Goal: Task Accomplishment & Management: Manage account settings

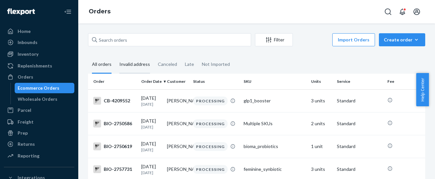
click at [133, 65] on div "Invalid address" at bounding box center [134, 65] width 31 height 18
click at [115, 56] on input "Invalid address" at bounding box center [115, 56] width 0 height 0
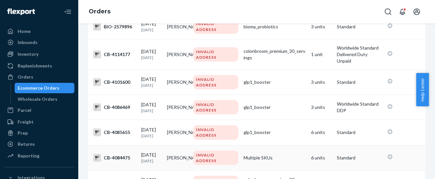
scroll to position [2542, 0]
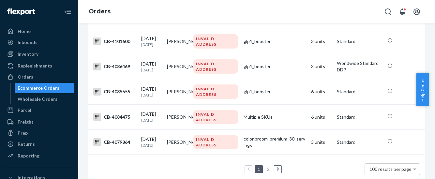
click at [276, 167] on icon at bounding box center [277, 169] width 2 height 4
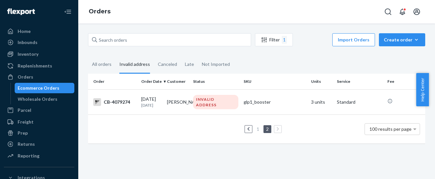
click at [247, 129] on icon at bounding box center [248, 129] width 3 height 5
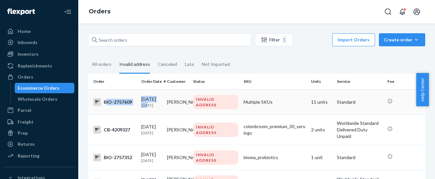
drag, startPoint x: 105, startPoint y: 101, endPoint x: 123, endPoint y: 102, distance: 17.6
click at [146, 102] on tr "BIO-2757609 09/20/2025 Today Cynthia Crisp INVALID ADDRESS Multiple SKUs 11 uni…" at bounding box center [256, 101] width 337 height 25
click at [102, 102] on div "BIO-2757609" at bounding box center [114, 102] width 43 height 8
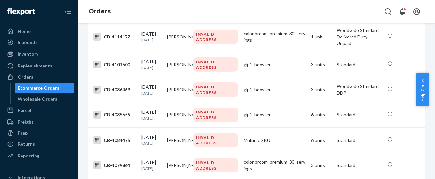
scroll to position [2542, 0]
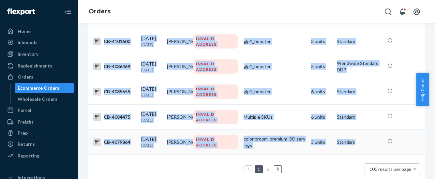
drag, startPoint x: 103, startPoint y: 102, endPoint x: 356, endPoint y: 126, distance: 253.4
copy tbody "BIO-2757609 09/20/2025 Today Cynthia Crisp INVALID ADDRESS Multiple SKUs 11 uni…"
click at [207, 159] on div "1 2 100 results per page" at bounding box center [256, 169] width 327 height 21
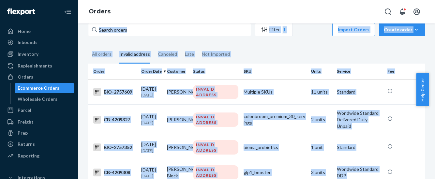
scroll to position [0, 0]
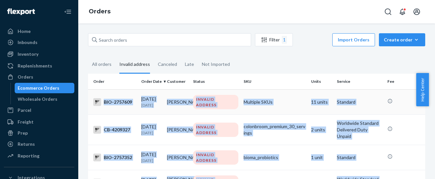
drag, startPoint x: 352, startPoint y: 132, endPoint x: 104, endPoint y: 102, distance: 249.6
copy tbody "BIO-2757609 09/20/2025 Today Cynthia Crisp INVALID ADDRESS Multiple SKUs 11 uni…"
click at [98, 65] on div "All orders" at bounding box center [102, 65] width 20 height 18
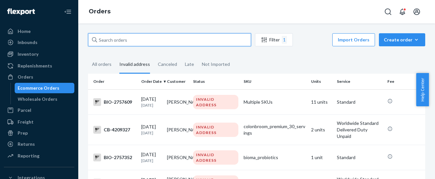
click at [102, 38] on input "text" at bounding box center [169, 39] width 163 height 13
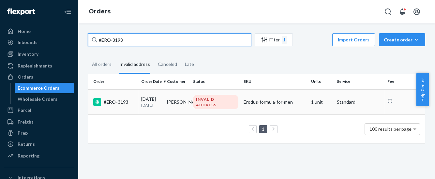
type input "#ERO-3193"
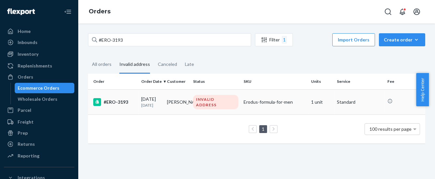
click at [121, 101] on div "#ERO-3193" at bounding box center [114, 102] width 43 height 8
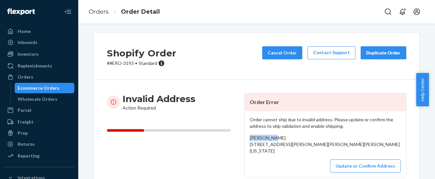
drag, startPoint x: 271, startPoint y: 139, endPoint x: 242, endPoint y: 137, distance: 29.1
click at [244, 137] on div "Order cannot ship due to invalid address. Please update or confirm the address …" at bounding box center [324, 144] width 161 height 66
copy span "Dylan Leto"
click at [325, 142] on div "Dylan Leto 63175 Alderton St Rego Park Rego Park, New York 11374 US" at bounding box center [325, 145] width 151 height 20
click at [369, 172] on button "Update or Confirm Address" at bounding box center [365, 165] width 71 height 13
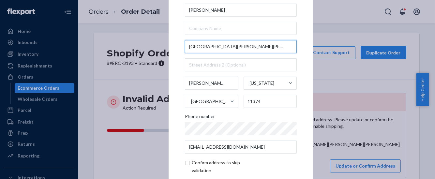
drag, startPoint x: 249, startPoint y: 46, endPoint x: 171, endPoint y: 54, distance: 78.9
click at [171, 54] on div "× Update Address Dylan Leto 63175 Alderton St Rego Park Rego Park New York Unit…" at bounding box center [240, 89] width 144 height 246
paste input "-175 Alderton Street, Rego Park, NY 11374"
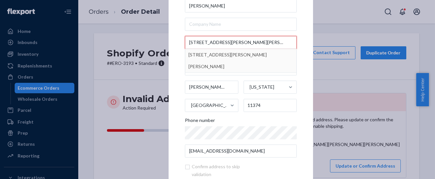
drag, startPoint x: 234, startPoint y: 42, endPoint x: 292, endPoint y: 42, distance: 57.7
click at [292, 42] on input "63-175 Alderton Street, Rego Park, NY 11374" at bounding box center [241, 42] width 112 height 13
drag, startPoint x: 235, startPoint y: 42, endPoint x: 282, endPoint y: 41, distance: 46.9
click at [282, 41] on input "63-175 Alderton Street, Rego Park, NY 11374" at bounding box center [241, 42] width 112 height 13
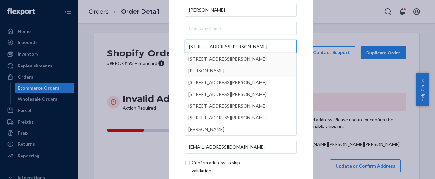
type input "63-175 Alderton Street,"
type input "Queens - New York"
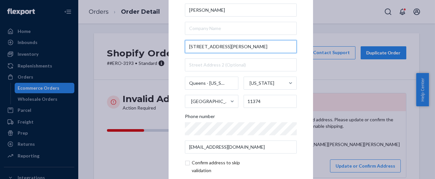
drag, startPoint x: 234, startPoint y: 48, endPoint x: 182, endPoint y: 55, distance: 52.6
click at [185, 55] on div "Dylan Leto 63-175 Alderton St Queens - New York New York United States 11374 Ph…" at bounding box center [241, 79] width 112 height 150
paste input "reet, Rego Park, NY 11374"
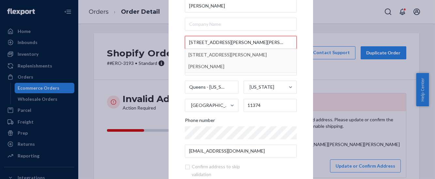
type input "63-175 Alderton Street, Rego Park, NY 11374"
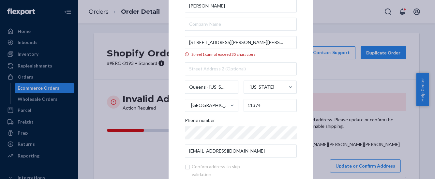
click at [411, 118] on div "× Update Address Dylan Leto 63-175 Alderton Street, Rego Park, NY 11374 Street1…" at bounding box center [217, 89] width 435 height 179
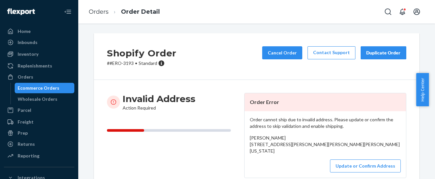
scroll to position [40, 0]
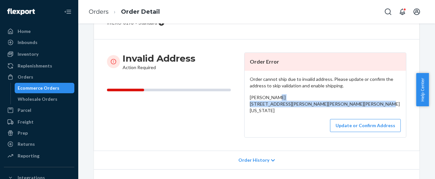
drag, startPoint x: 243, startPoint y: 104, endPoint x: 309, endPoint y: 113, distance: 66.5
click at [309, 113] on div "Order cannot ship due to invalid address. Please update or confirm the address …" at bounding box center [324, 104] width 161 height 66
copy span "63175 Alderton St Rego Park Rego Park, New York 11374 US"
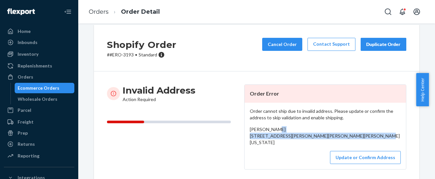
scroll to position [0, 0]
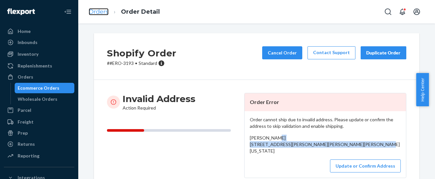
click at [95, 11] on link "Orders" at bounding box center [99, 11] width 20 height 7
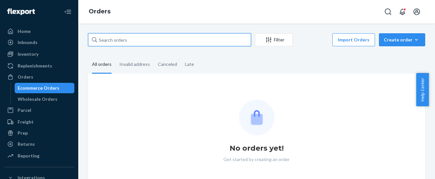
drag, startPoint x: 139, startPoint y: 37, endPoint x: 90, endPoint y: 40, distance: 49.3
click at [91, 39] on input "text" at bounding box center [169, 39] width 163 height 13
paste input "Dylan Leto"
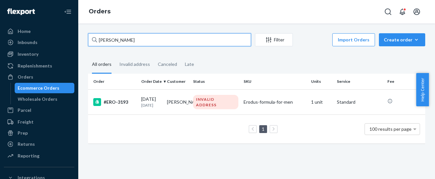
type input "Dylan Leto"
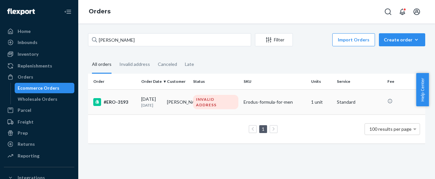
click at [117, 101] on div "#ERO-3193" at bounding box center [114, 102] width 43 height 8
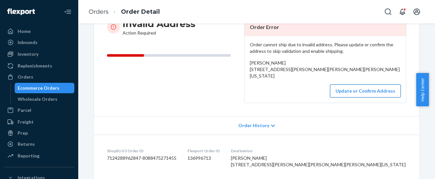
scroll to position [81, 0]
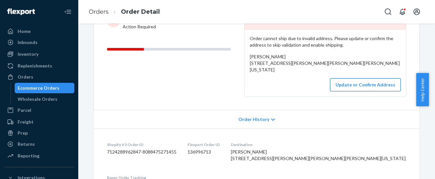
click at [346, 91] on button "Update or Confirm Address" at bounding box center [365, 84] width 71 height 13
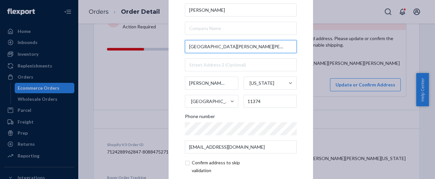
click at [246, 43] on input "63175 Alderton St Rego Park" at bounding box center [241, 46] width 112 height 13
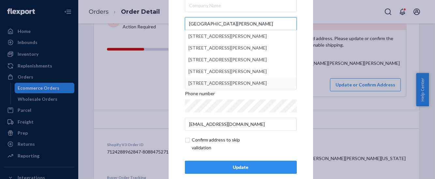
scroll to position [34, 0]
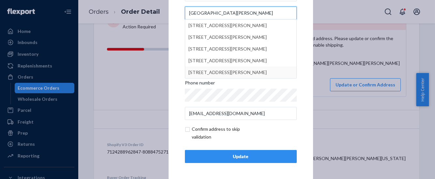
type input "63175 Alderton St"
click at [248, 158] on div "Update" at bounding box center [240, 156] width 101 height 7
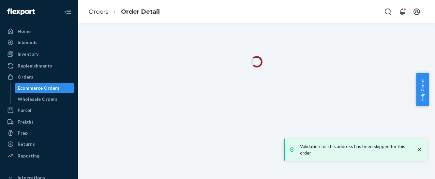
scroll to position [0, 0]
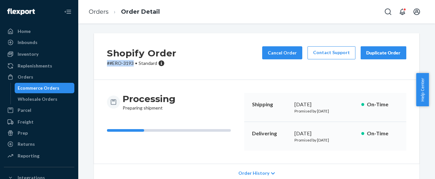
drag, startPoint x: 129, startPoint y: 63, endPoint x: 102, endPoint y: 66, distance: 27.5
click at [102, 66] on div "Shopify Order # #ERO-3193 • Standard Cancel Order Contact Support Duplicate Ord…" at bounding box center [256, 56] width 325 height 47
copy p "# #ERO-3193"
click at [105, 13] on link "Orders" at bounding box center [99, 11] width 20 height 7
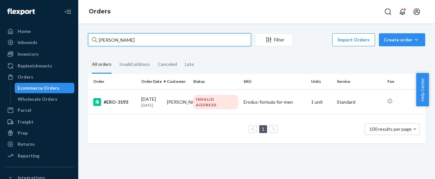
drag, startPoint x: 132, startPoint y: 43, endPoint x: 96, endPoint y: 49, distance: 36.7
click at [96, 46] on div "Dylan Leto" at bounding box center [169, 39] width 163 height 13
paste input "[PERSON_NAME]"
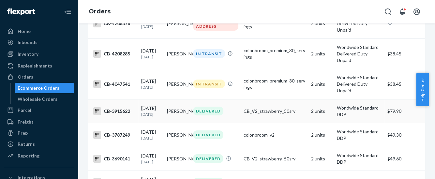
scroll to position [122, 0]
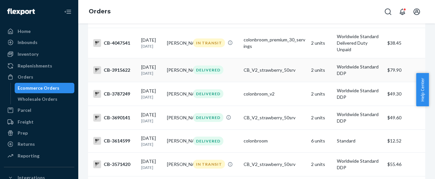
type input "[PERSON_NAME]"
click at [125, 72] on div "CB-3915622" at bounding box center [114, 70] width 43 height 8
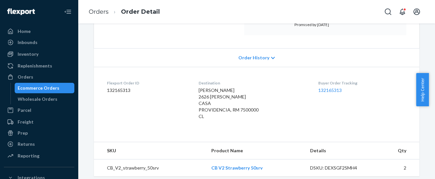
scroll to position [163, 0]
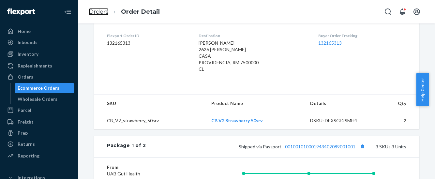
drag, startPoint x: 93, startPoint y: 10, endPoint x: 136, endPoint y: 27, distance: 46.0
click at [93, 10] on link "Orders" at bounding box center [99, 11] width 20 height 7
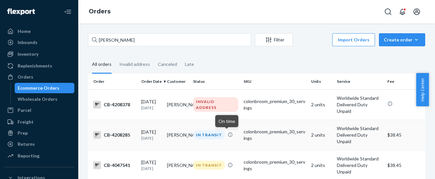
scroll to position [122, 0]
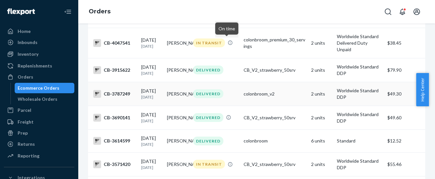
click at [120, 98] on div "CB-3787249" at bounding box center [114, 94] width 43 height 8
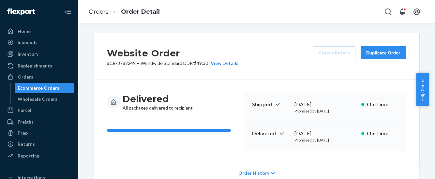
scroll to position [81, 0]
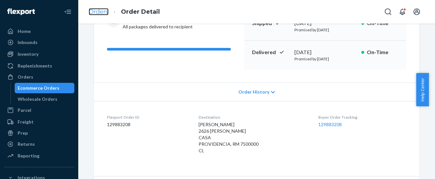
click at [101, 12] on link "Orders" at bounding box center [99, 11] width 20 height 7
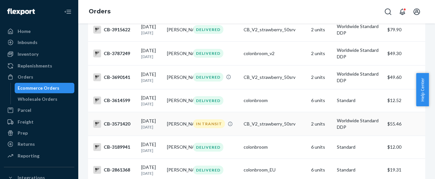
scroll to position [204, 0]
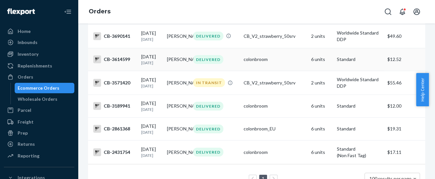
click at [120, 63] on div "CB-3614599" at bounding box center [114, 59] width 43 height 8
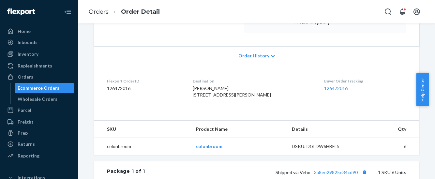
scroll to position [122, 0]
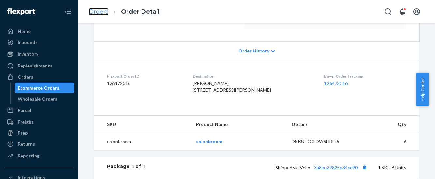
click at [100, 11] on link "Orders" at bounding box center [99, 11] width 20 height 7
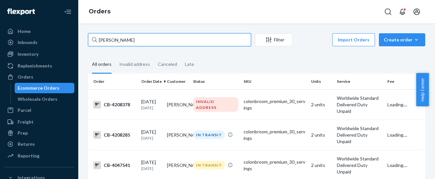
drag, startPoint x: 149, startPoint y: 38, endPoint x: 80, endPoint y: 47, distance: 69.6
click at [80, 47] on div "CARLOS GUERRA Filter Import Orders Create order Ecommerce order Removal order A…" at bounding box center [256, 100] width 357 height 155
paste input "Roberto Ordoñez"
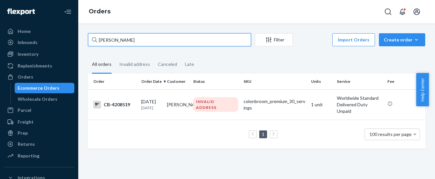
drag, startPoint x: 146, startPoint y: 40, endPoint x: 103, endPoint y: 54, distance: 45.2
click at [94, 50] on div "Roberto Ordoñez Filter Import Orders Create order Ecommerce order Removal order…" at bounding box center [256, 94] width 347 height 122
paste input "[PERSON_NAME]"
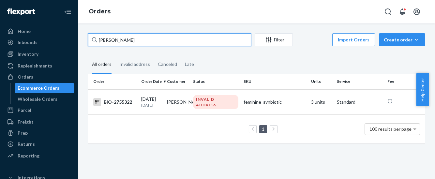
drag, startPoint x: 134, startPoint y: 37, endPoint x: 90, endPoint y: 47, distance: 44.7
click at [90, 47] on div "alison buffum Filter Import Orders Create order Ecommerce order Removal order" at bounding box center [256, 40] width 337 height 15
paste input "[PERSON_NAME]"
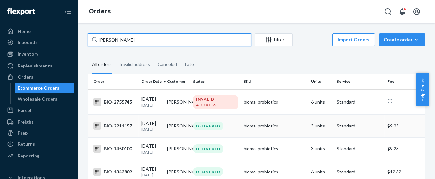
type input "[PERSON_NAME]"
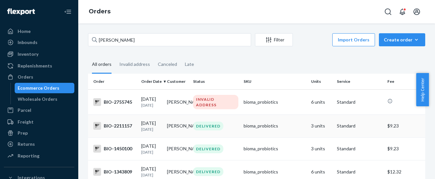
click at [115, 127] on div "BIO-2211157" at bounding box center [114, 126] width 43 height 8
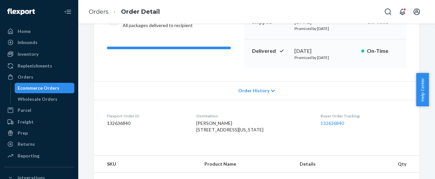
scroll to position [81, 0]
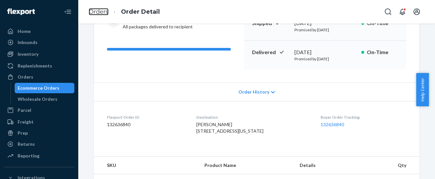
drag, startPoint x: 99, startPoint y: 9, endPoint x: 155, endPoint y: 31, distance: 61.0
click at [99, 9] on link "Orders" at bounding box center [99, 11] width 20 height 7
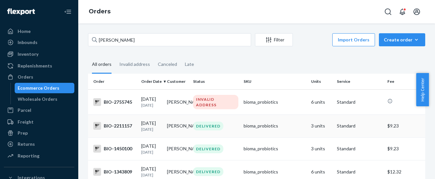
scroll to position [40, 0]
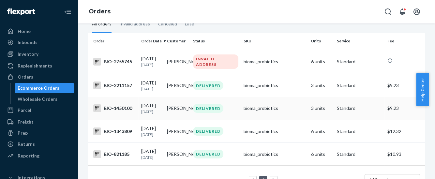
click at [121, 112] on div "BIO-1450100" at bounding box center [114, 108] width 43 height 8
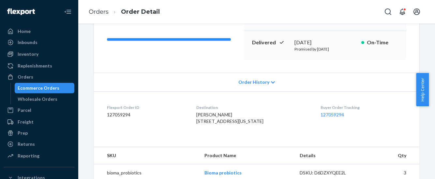
scroll to position [122, 0]
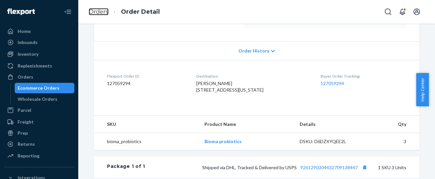
drag, startPoint x: 97, startPoint y: 12, endPoint x: 127, endPoint y: 26, distance: 32.8
click at [97, 12] on link "Orders" at bounding box center [99, 11] width 20 height 7
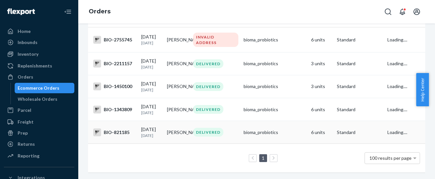
scroll to position [90, 0]
click at [124, 128] on div "BIO-821185" at bounding box center [114, 132] width 43 height 8
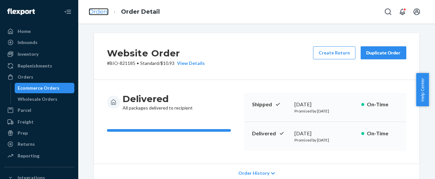
click at [100, 12] on link "Orders" at bounding box center [99, 11] width 20 height 7
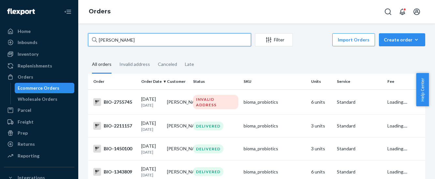
drag, startPoint x: 137, startPoint y: 40, endPoint x: 84, endPoint y: 39, distance: 52.2
click at [84, 39] on div "Cheryl Rayburn Filter Import Orders Create order Ecommerce order Removal order …" at bounding box center [256, 137] width 347 height 208
paste input "Evelyn Marti"
type input "[PERSON_NAME]"
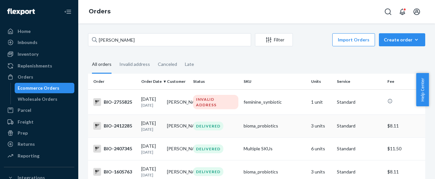
click at [119, 128] on div "BIO-2412285" at bounding box center [114, 126] width 43 height 8
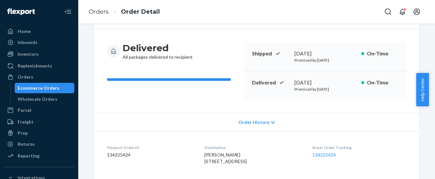
scroll to position [40, 0]
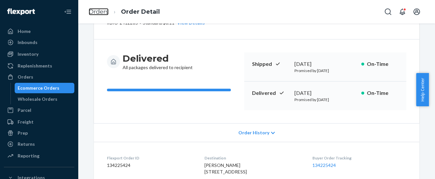
drag, startPoint x: 92, startPoint y: 11, endPoint x: 161, endPoint y: 29, distance: 71.9
click at [92, 11] on link "Orders" at bounding box center [99, 11] width 20 height 7
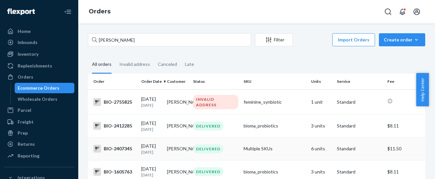
click at [124, 153] on div "BIO-2407345" at bounding box center [114, 149] width 43 height 8
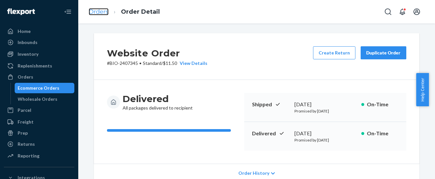
click at [104, 11] on link "Orders" at bounding box center [99, 11] width 20 height 7
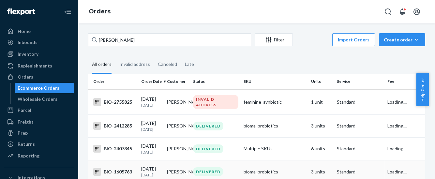
scroll to position [81, 0]
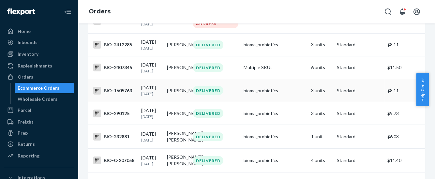
click at [120, 95] on div "BIO-1605763" at bounding box center [114, 91] width 43 height 8
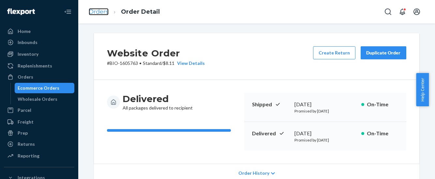
click at [100, 13] on link "Orders" at bounding box center [99, 11] width 20 height 7
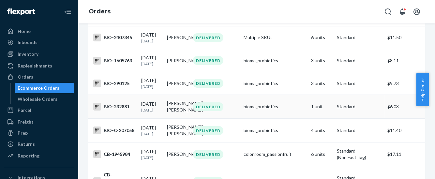
scroll to position [122, 0]
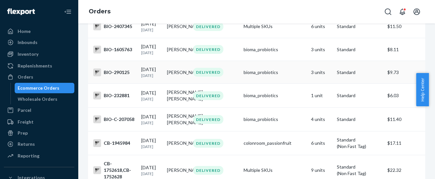
click at [110, 76] on div "BIO-290125" at bounding box center [114, 72] width 43 height 8
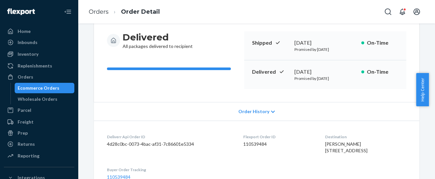
scroll to position [40, 0]
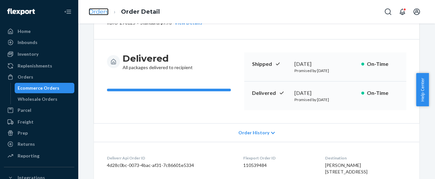
click at [95, 10] on link "Orders" at bounding box center [99, 11] width 20 height 7
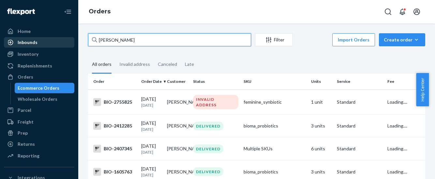
drag, startPoint x: 140, startPoint y: 45, endPoint x: 55, endPoint y: 39, distance: 84.6
click at [56, 39] on div "Home Inbounds Shipping Plans Problems Inventory Products Branded Packaging Repl…" at bounding box center [217, 89] width 435 height 179
paste input "[PERSON_NAME]"
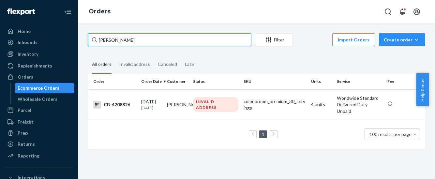
drag, startPoint x: 142, startPoint y: 39, endPoint x: 93, endPoint y: 41, distance: 48.9
click at [93, 41] on div "[PERSON_NAME]" at bounding box center [169, 39] width 163 height 13
paste input "LAURA SCHELL"
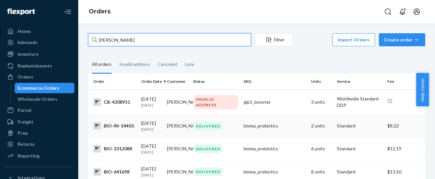
type input "LAURA SCHELL"
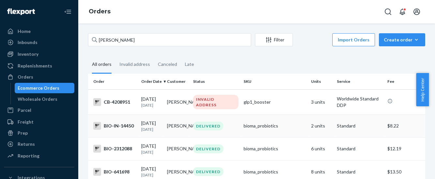
click at [119, 130] on div "BIO-IN-14450" at bounding box center [114, 126] width 43 height 8
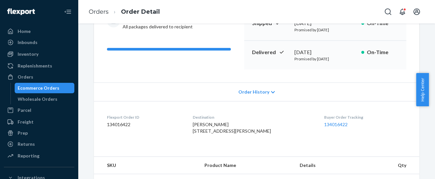
scroll to position [81, 0]
click at [95, 8] on li "Orders" at bounding box center [99, 12] width 20 height 8
click at [105, 13] on link "Orders" at bounding box center [99, 11] width 20 height 7
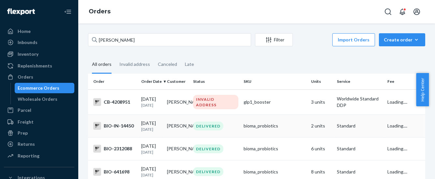
scroll to position [61, 0]
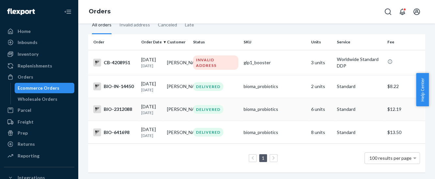
click at [116, 105] on div "BIO-2312088" at bounding box center [114, 109] width 43 height 8
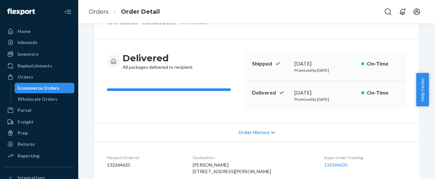
scroll to position [40, 0]
click at [101, 15] on link "Orders" at bounding box center [99, 11] width 20 height 7
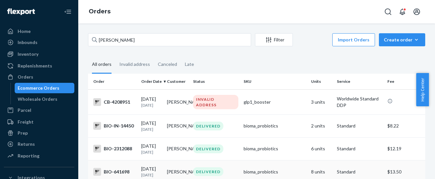
scroll to position [61, 0]
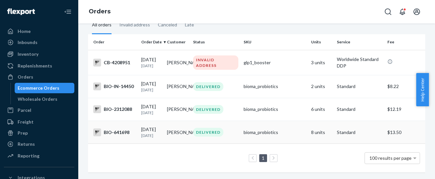
click at [118, 128] on div "BIO-641698" at bounding box center [114, 132] width 43 height 8
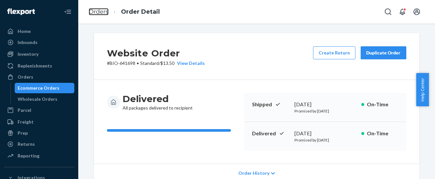
drag, startPoint x: 96, startPoint y: 14, endPoint x: 121, endPoint y: 24, distance: 26.7
click at [96, 14] on link "Orders" at bounding box center [99, 11] width 20 height 7
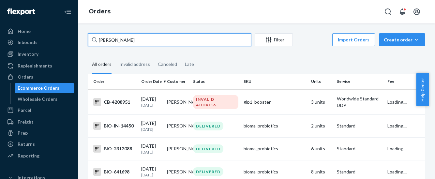
drag, startPoint x: 135, startPoint y: 40, endPoint x: 95, endPoint y: 40, distance: 39.8
click at [95, 40] on div "LAURA SCHELL" at bounding box center [169, 39] width 163 height 13
paste input "ori Mouser"
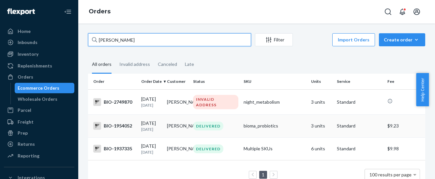
type input "Lori Mouser"
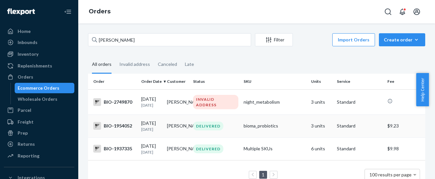
click at [112, 130] on div "BIO-1954052" at bounding box center [114, 126] width 43 height 8
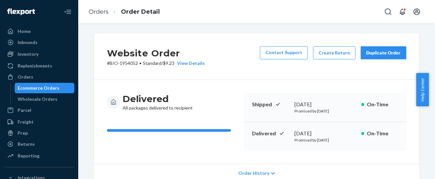
scroll to position [81, 0]
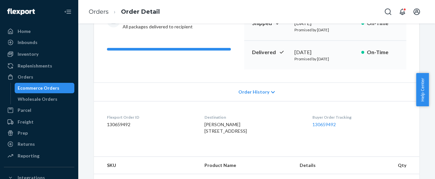
drag, startPoint x: 197, startPoint y: 131, endPoint x: 261, endPoint y: 143, distance: 64.9
click at [261, 134] on div "Lori Mouser 5291 Highland Rd Unit 103 Waterford, MI 48327-1941 US" at bounding box center [252, 127] width 97 height 13
copy span "5291 Highland Rd Unit 103 Waterford, MI 48327-1941 US"
click at [104, 14] on link "Orders" at bounding box center [99, 11] width 20 height 7
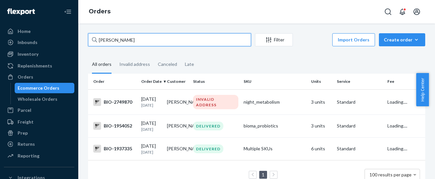
drag, startPoint x: 137, startPoint y: 40, endPoint x: 92, endPoint y: 40, distance: 44.7
click at [92, 40] on div "Lori Mouser" at bounding box center [169, 39] width 163 height 13
paste input "Wei Lu"
type input "Wei Lu"
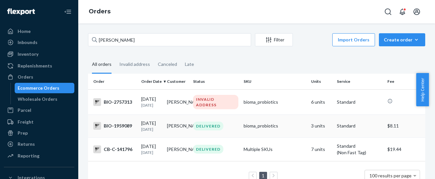
click at [122, 129] on div "BIO-1959089" at bounding box center [114, 126] width 43 height 8
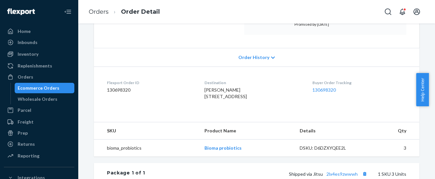
scroll to position [122, 0]
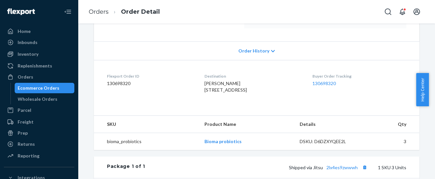
drag, startPoint x: 195, startPoint y: 88, endPoint x: 255, endPoint y: 104, distance: 62.1
click at [255, 104] on dl "Flexport Order ID 130698320 Destination Wei Lu 249 Morro Way Unit 1 Simi Valley…" at bounding box center [256, 84] width 325 height 49
copy span "249 Morro Way Unit 1 Simi Valley, CA 93065-5976 US"
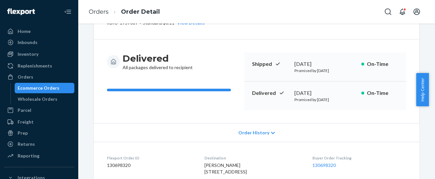
scroll to position [0, 0]
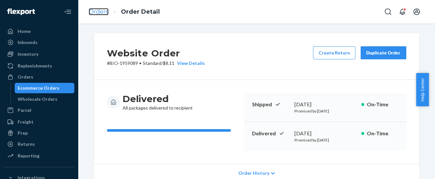
click at [101, 13] on link "Orders" at bounding box center [99, 11] width 20 height 7
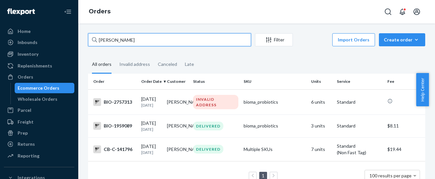
drag, startPoint x: 119, startPoint y: 38, endPoint x: 95, endPoint y: 38, distance: 23.8
click at [95, 38] on div "Wei Lu" at bounding box center [169, 39] width 163 height 13
paste input "Kimberley Block"
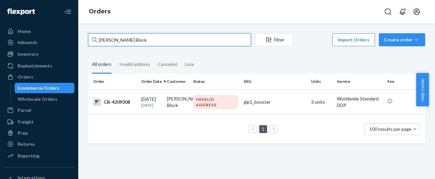
drag, startPoint x: 139, startPoint y: 37, endPoint x: 88, endPoint y: 44, distance: 51.7
click at [88, 44] on input "Kimberley Block" at bounding box center [169, 39] width 163 height 13
drag, startPoint x: 140, startPoint y: 38, endPoint x: 93, endPoint y: 49, distance: 49.2
click at [93, 49] on div "Kimberley Block Filter Import Orders Create order Ecommerce order Removal order…" at bounding box center [256, 91] width 347 height 117
paste input "[PERSON_NAME]"
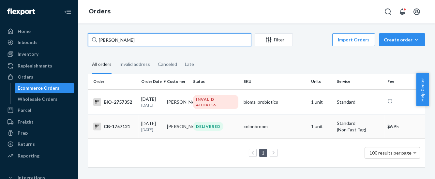
type input "[PERSON_NAME]"
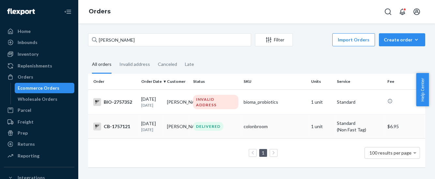
click at [121, 130] on div "CB-1757121" at bounding box center [114, 127] width 43 height 8
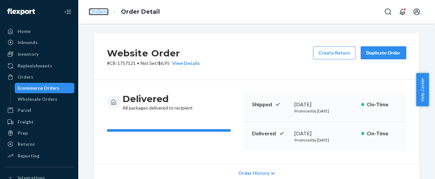
click at [104, 11] on link "Orders" at bounding box center [99, 11] width 20 height 7
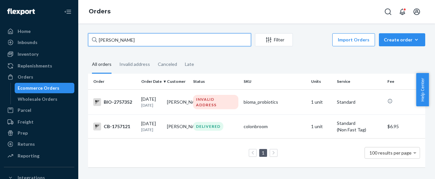
drag, startPoint x: 142, startPoint y: 41, endPoint x: 98, endPoint y: 45, distance: 44.2
click at [98, 45] on input "[PERSON_NAME]" at bounding box center [169, 39] width 163 height 13
paste input "[PERSON_NAME]"
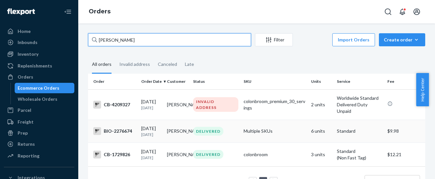
type input "[PERSON_NAME]"
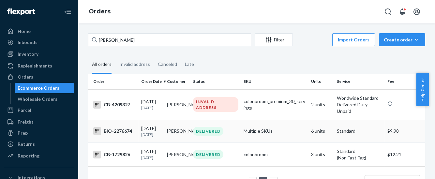
click at [126, 133] on div "BIO-2276674" at bounding box center [114, 131] width 43 height 8
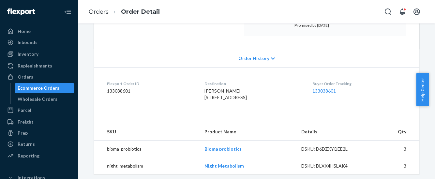
scroll to position [122, 0]
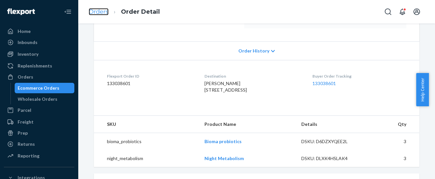
click at [104, 11] on link "Orders" at bounding box center [99, 11] width 20 height 7
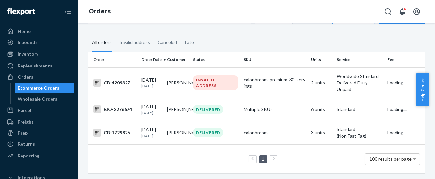
scroll to position [38, 0]
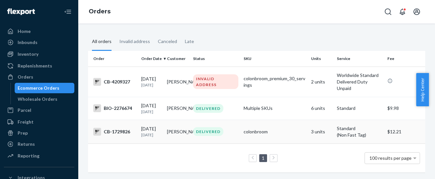
click at [118, 128] on td "CB-1729826" at bounding box center [113, 132] width 51 height 24
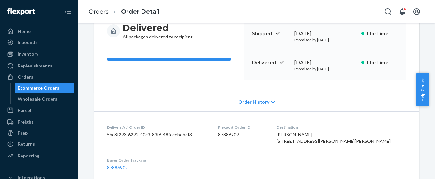
scroll to position [40, 0]
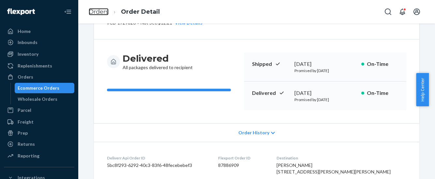
drag, startPoint x: 102, startPoint y: 14, endPoint x: 125, endPoint y: 25, distance: 25.5
click at [102, 14] on link "Orders" at bounding box center [99, 11] width 20 height 7
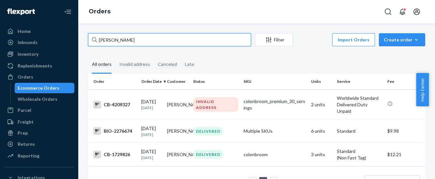
drag, startPoint x: 112, startPoint y: 36, endPoint x: 88, endPoint y: 44, distance: 25.4
click at [88, 44] on input "[PERSON_NAME]" at bounding box center [169, 39] width 163 height 13
paste input "Cynthia Crisp"
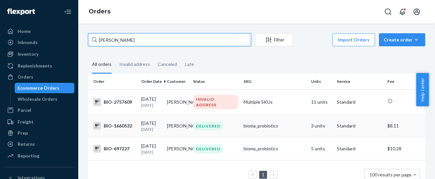
type input "Cynthia Crisp"
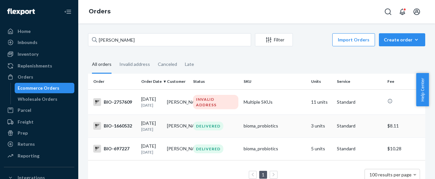
click at [126, 127] on div "BIO-1660532" at bounding box center [114, 126] width 43 height 8
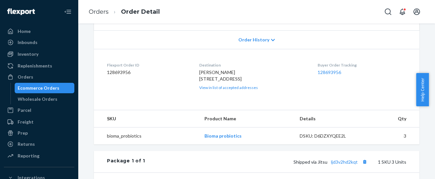
scroll to position [122, 0]
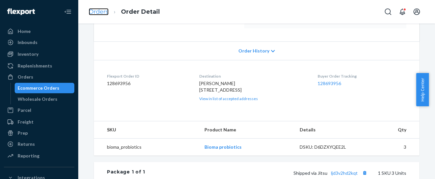
click at [101, 9] on link "Orders" at bounding box center [99, 11] width 20 height 7
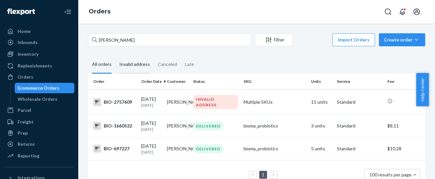
click at [135, 62] on div "Invalid address" at bounding box center [134, 65] width 31 height 18
click at [115, 56] on input "Invalid address" at bounding box center [115, 56] width 0 height 0
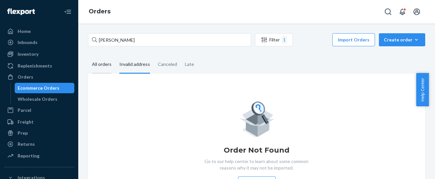
click at [106, 63] on div "All orders" at bounding box center [102, 65] width 20 height 18
click at [88, 56] on input "All orders" at bounding box center [88, 56] width 0 height 0
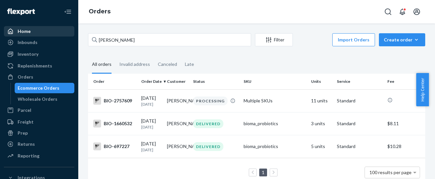
click at [29, 29] on div "Home" at bounding box center [24, 31] width 13 height 7
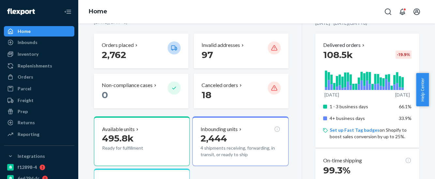
scroll to position [40, 0]
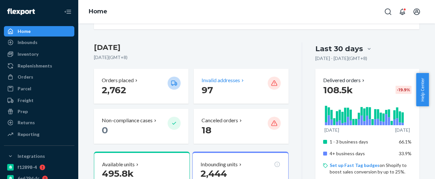
click at [223, 91] on p "97" at bounding box center [231, 90] width 61 height 12
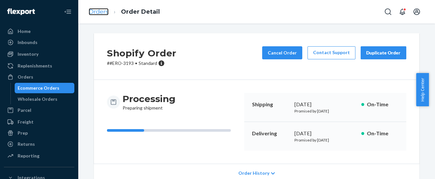
click at [100, 13] on link "Orders" at bounding box center [99, 11] width 20 height 7
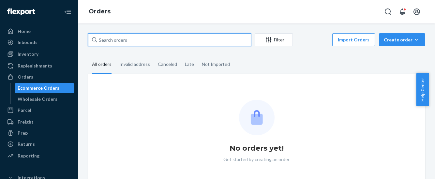
drag, startPoint x: 104, startPoint y: 42, endPoint x: 69, endPoint y: 44, distance: 35.6
click at [69, 44] on div "Home Inbounds Shipping Plans Problems Inventory Products Branded Packaging Repl…" at bounding box center [217, 89] width 435 height 179
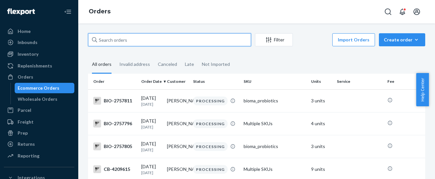
click at [103, 39] on input "text" at bounding box center [169, 39] width 163 height 13
drag, startPoint x: 138, startPoint y: 39, endPoint x: 85, endPoint y: 48, distance: 53.8
click at [99, 38] on input "text" at bounding box center [169, 39] width 163 height 13
paste input "CB-4208378"
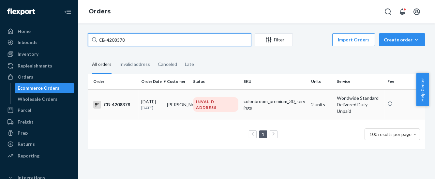
type input "CB-4208378"
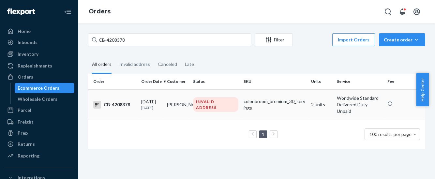
click at [120, 105] on div "CB-4208378" at bounding box center [114, 105] width 43 height 8
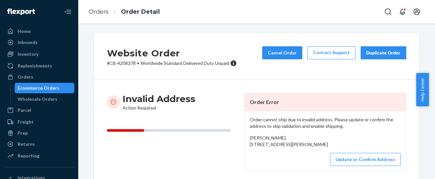
scroll to position [40, 0]
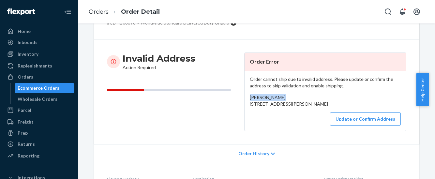
drag, startPoint x: 285, startPoint y: 96, endPoint x: 247, endPoint y: 98, distance: 37.5
click at [250, 98] on div "CARLOS GUERRA 166 Camino de Las Águilas COLONIAL SAN JERONIMO Monterrey, NaN 64…" at bounding box center [325, 100] width 151 height 13
copy span "CARLOS GUERRA"
drag, startPoint x: 246, startPoint y: 105, endPoint x: 294, endPoint y: 122, distance: 50.4
click at [294, 107] on div "CARLOS GUERRA 166 Camino de Las Águilas COLONIAL SAN JERONIMO Monterrey, NaN 64…" at bounding box center [325, 100] width 151 height 13
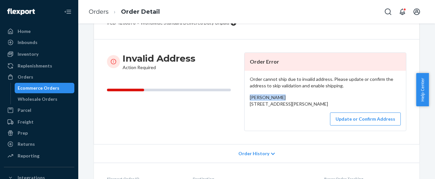
copy span "166 Camino de Las Águilas COLONIAL SAN JERONIMO Monterrey, NaN 64640 MX"
click at [98, 9] on link "Orders" at bounding box center [99, 11] width 20 height 7
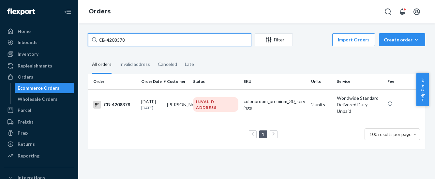
drag, startPoint x: 85, startPoint y: 44, endPoint x: 69, endPoint y: 50, distance: 17.3
click at [69, 50] on div "Home Inbounds Shipping Plans Problems Inventory Products Branded Packaging Repl…" at bounding box center [217, 89] width 435 height 179
paste input "519"
type input "CB-4208519"
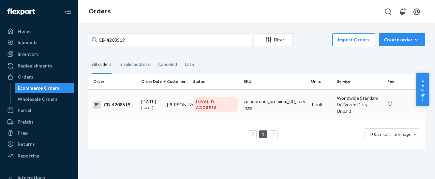
click at [115, 104] on div "CB-4208519" at bounding box center [114, 105] width 43 height 8
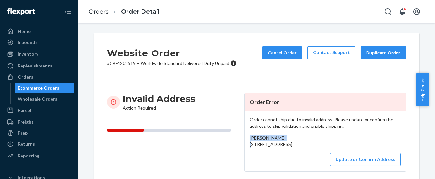
drag, startPoint x: 283, startPoint y: 137, endPoint x: 242, endPoint y: 137, distance: 40.7
click at [244, 137] on div "Order cannot ship due to invalid address. Please update or confirm the address …" at bounding box center [324, 141] width 161 height 60
copy span "Roberto Ordoñez"
drag, startPoint x: 245, startPoint y: 145, endPoint x: 302, endPoint y: 164, distance: 60.1
click at [302, 164] on div "Order cannot ship due to invalid address. Please update or confirm the address …" at bounding box center [324, 141] width 161 height 60
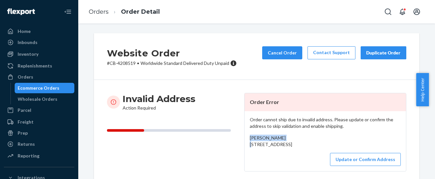
copy span "1535 Carretera México-Toluca Riga 3602 Ciudad de México, NaN 05110 MX"
drag, startPoint x: 103, startPoint y: 11, endPoint x: 121, endPoint y: 26, distance: 23.6
click at [103, 11] on link "Orders" at bounding box center [99, 11] width 20 height 7
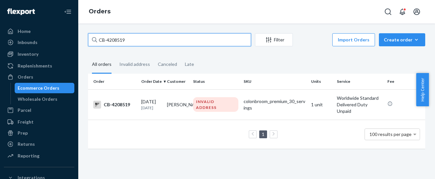
drag, startPoint x: 134, startPoint y: 40, endPoint x: 85, endPoint y: 41, distance: 48.6
click at [85, 41] on div "CB-4208519 Filter Import Orders Create order Ecommerce order Removal order All …" at bounding box center [256, 94] width 347 height 122
paste input "BIO-2755322"
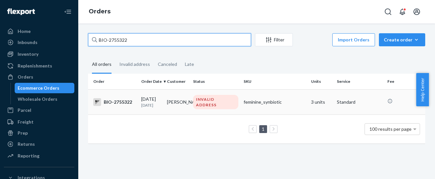
type input "BIO-2755322"
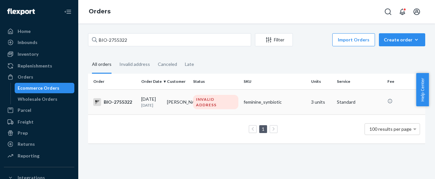
click at [124, 102] on div "BIO-2755322" at bounding box center [114, 102] width 43 height 8
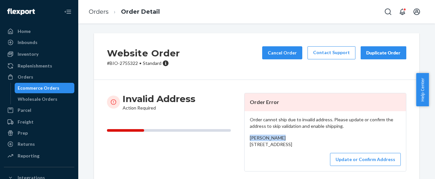
drag, startPoint x: 267, startPoint y: 139, endPoint x: 241, endPoint y: 140, distance: 26.4
click at [244, 140] on article "Order Error Order cannot ship due to invalid address. Please update or confirm …" at bounding box center [325, 132] width 162 height 79
copy span "alison buffum"
drag, startPoint x: 243, startPoint y: 147, endPoint x: 275, endPoint y: 157, distance: 33.4
click at [275, 157] on div "Order cannot ship due to invalid address. Please update or confirm the address …" at bounding box center [324, 141] width 161 height 60
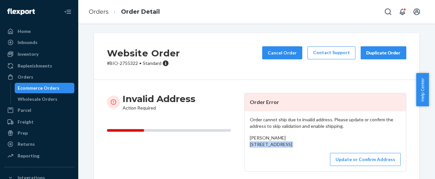
drag, startPoint x: 247, startPoint y: 146, endPoint x: 270, endPoint y: 161, distance: 27.7
click at [270, 161] on div "Order cannot ship due to invalid address. Please update or confirm the address …" at bounding box center [324, 141] width 161 height 60
copy div "30lind, kingston, RI 02881 US"
click at [100, 13] on link "Orders" at bounding box center [99, 11] width 20 height 7
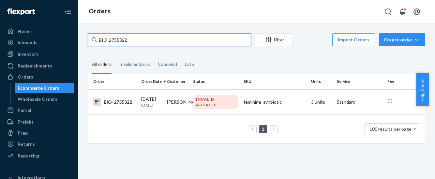
drag, startPoint x: 133, startPoint y: 39, endPoint x: 80, endPoint y: 42, distance: 53.2
click at [80, 42] on div "BIO-2755322 Filter Import Orders Create order Ecommerce order Removal order All…" at bounding box center [256, 100] width 357 height 155
paste input "745"
type input "BIO-2755745"
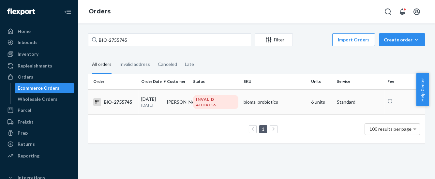
click at [117, 103] on div "BIO-2755745" at bounding box center [114, 102] width 43 height 8
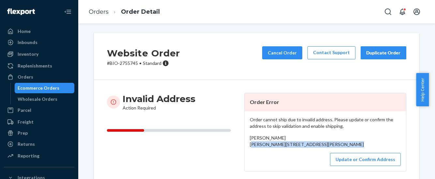
drag, startPoint x: 247, startPoint y: 146, endPoint x: 304, endPoint y: 155, distance: 58.4
click at [304, 148] on div "Cheryl Rayburn Harrington Lane, E Wenatchee, WA 98802 US" at bounding box center [325, 141] width 151 height 13
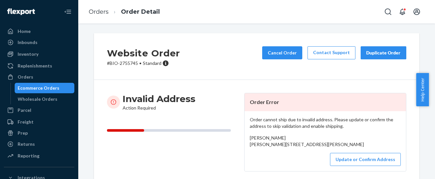
click at [285, 139] on div "Cheryl Rayburn Harrington Lane, E Wenatchee, WA 98802 US" at bounding box center [325, 141] width 151 height 13
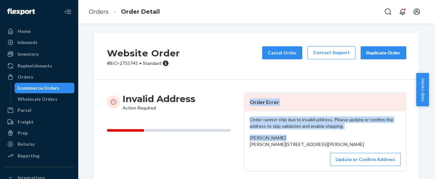
drag, startPoint x: 280, startPoint y: 137, endPoint x: 238, endPoint y: 139, distance: 42.4
click at [238, 139] on div "Invalid Address Action Required Order Error Order cannot ship due to invalid ad…" at bounding box center [256, 132] width 299 height 79
click at [250, 139] on span "Cheryl Rayburn Harrington Lane, E Wenatchee, WA 98802 US" at bounding box center [307, 141] width 114 height 12
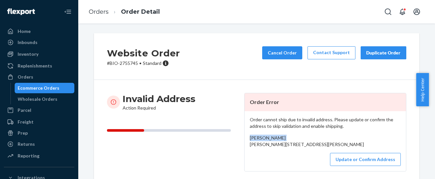
drag, startPoint x: 282, startPoint y: 139, endPoint x: 245, endPoint y: 137, distance: 37.2
click at [245, 137] on div "Order cannot ship due to invalid address. Please update or confirm the address …" at bounding box center [324, 141] width 161 height 60
copy span "Cheryl Rayburn"
click at [106, 10] on link "Orders" at bounding box center [99, 11] width 20 height 7
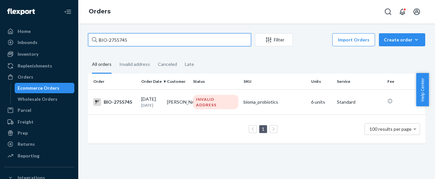
drag, startPoint x: 129, startPoint y: 41, endPoint x: 88, endPoint y: 41, distance: 41.4
click at [88, 41] on input "BIO-2755745" at bounding box center [169, 39] width 163 height 13
paste input "82"
type input "BIO-2755825"
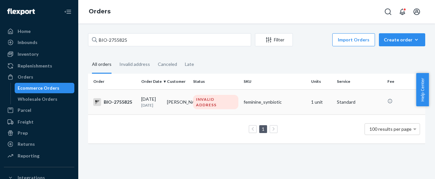
click at [120, 102] on div "BIO-2755825" at bounding box center [114, 102] width 43 height 8
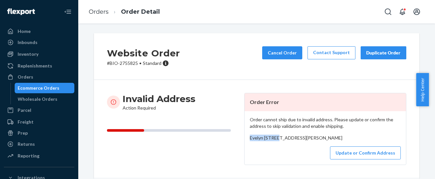
drag, startPoint x: 281, startPoint y: 139, endPoint x: 243, endPoint y: 139, distance: 37.2
click at [244, 139] on div "Order cannot ship due to invalid address. Please update or confirm the address …" at bounding box center [324, 137] width 161 height 53
copy span "[PERSON_NAME]"
click at [93, 10] on link "Orders" at bounding box center [99, 11] width 20 height 7
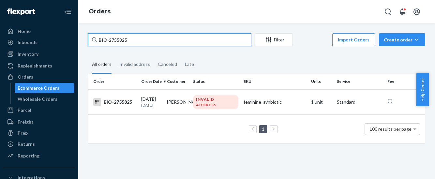
drag, startPoint x: 132, startPoint y: 38, endPoint x: 82, endPoint y: 38, distance: 49.9
click at [82, 38] on div "BIO-2755825 Filter Import Orders Create order Ecommerce order Removal order All…" at bounding box center [256, 100] width 357 height 155
paste input "CB-4208826"
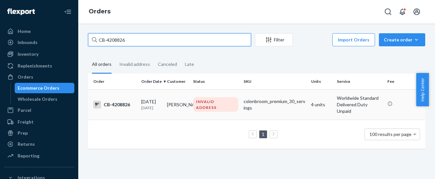
type input "CB-4208826"
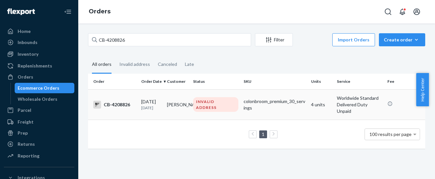
click at [112, 104] on div "CB-4208826" at bounding box center [114, 105] width 43 height 8
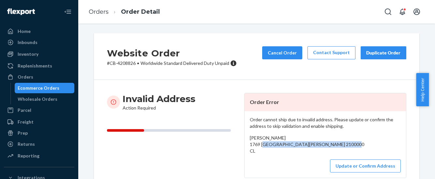
drag, startPoint x: 247, startPoint y: 144, endPoint x: 295, endPoint y: 157, distance: 50.0
click at [295, 154] on div "Barbara Pardo Arias 1769 Killa Los Andes, NaN 2100000 CL" at bounding box center [325, 145] width 151 height 20
copy span "1769 Killa Los Andes, NaN 2100000 CL"
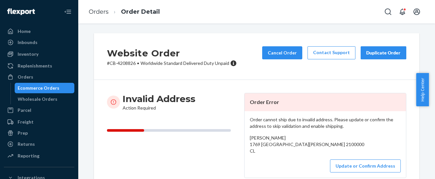
click at [294, 140] on div "Barbara Pardo Arias 1769 Killa Los Andes, NaN 2100000 CL" at bounding box center [325, 145] width 151 height 20
drag, startPoint x: 289, startPoint y: 136, endPoint x: 238, endPoint y: 133, distance: 50.6
click at [238, 133] on div "Invalid Address Action Required Order Error Order cannot ship due to invalid ad…" at bounding box center [256, 135] width 299 height 85
copy span "[PERSON_NAME]"
click at [100, 12] on link "Orders" at bounding box center [99, 11] width 20 height 7
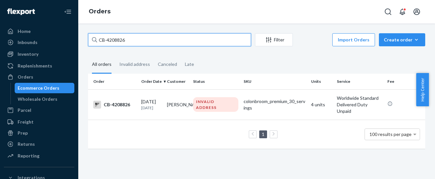
drag, startPoint x: 129, startPoint y: 41, endPoint x: 80, endPoint y: 50, distance: 50.0
click at [80, 50] on div "CB-4208826 Filter Import Orders Create order Ecommerce order Removal order All …" at bounding box center [256, 100] width 357 height 155
paste input "951"
type input "CB-4208951"
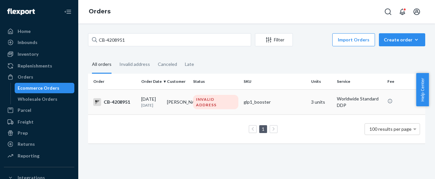
click at [121, 102] on div "CB-4208951" at bounding box center [114, 102] width 43 height 8
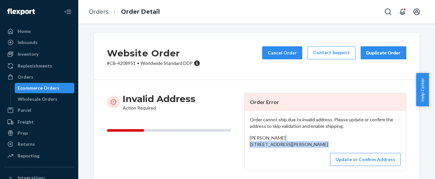
drag, startPoint x: 247, startPoint y: 143, endPoint x: 289, endPoint y: 162, distance: 46.1
click at [289, 162] on div "Order cannot ship due to invalid address. Please update or confirm the address …" at bounding box center [324, 141] width 161 height 60
drag, startPoint x: 279, startPoint y: 138, endPoint x: 245, endPoint y: 139, distance: 34.3
click at [245, 139] on div "Order cannot ship due to invalid address. Please update or confirm the address …" at bounding box center [324, 141] width 161 height 60
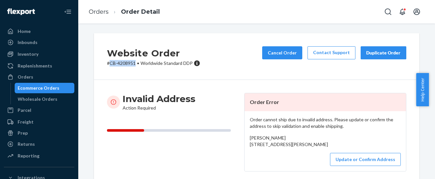
drag, startPoint x: 132, startPoint y: 63, endPoint x: 107, endPoint y: 63, distance: 24.8
click at [107, 63] on p "# CB-4208951 • Worldwide Standard DDP" at bounding box center [153, 63] width 93 height 7
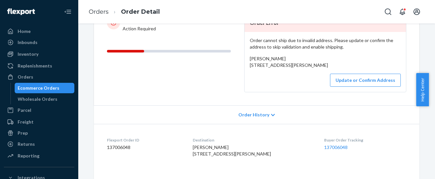
scroll to position [81, 0]
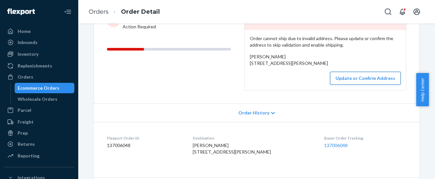
click at [343, 85] on button "Update or Confirm Address" at bounding box center [365, 78] width 71 height 13
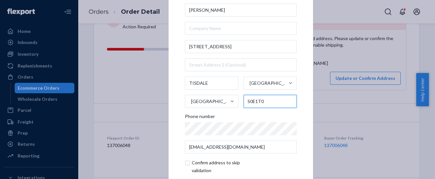
click at [251, 101] on input "S0E1T0" at bounding box center [269, 101] width 53 height 13
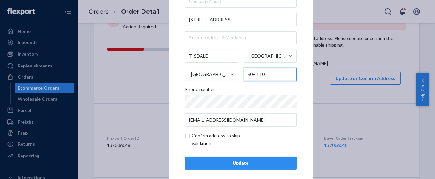
scroll to position [34, 0]
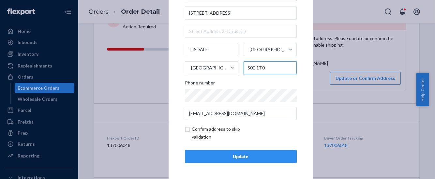
type input "S0E 1T0"
click at [249, 158] on div "Update" at bounding box center [240, 156] width 101 height 7
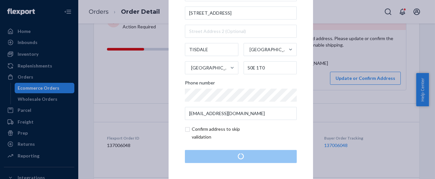
scroll to position [0, 0]
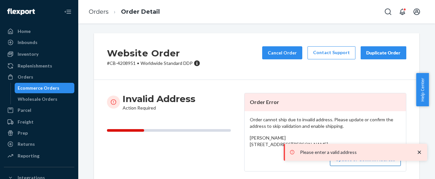
click at [360, 166] on button "Update or Confirm Address" at bounding box center [365, 159] width 71 height 13
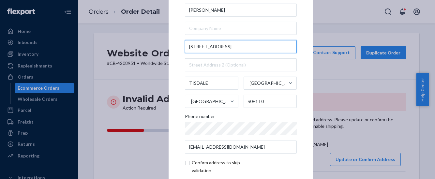
click at [214, 47] on input "1106 100th st" at bounding box center [241, 46] width 112 height 13
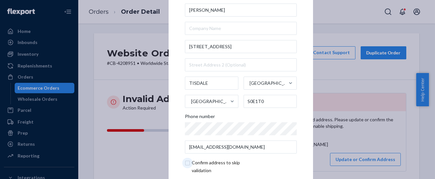
click at [185, 164] on input "checkbox" at bounding box center [223, 167] width 76 height 16
checkbox input "true"
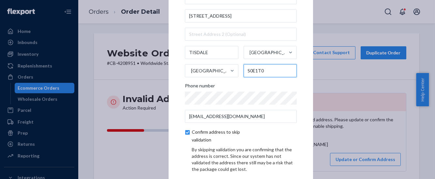
click at [253, 75] on input "S0E1T0" at bounding box center [269, 70] width 53 height 13
click at [252, 74] on input "S0E1T0" at bounding box center [269, 70] width 53 height 13
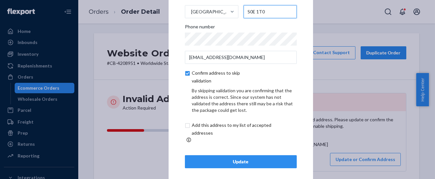
scroll to position [61, 0]
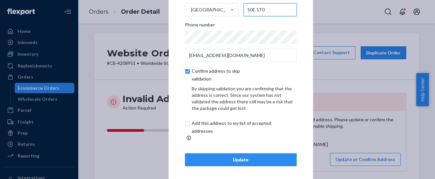
type input "S0E 1T0"
click at [185, 126] on input "checkbox" at bounding box center [239, 127] width 109 height 16
checkbox input "true"
click at [225, 161] on button "Update" at bounding box center [241, 159] width 112 height 13
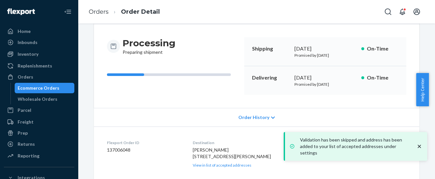
scroll to position [0, 0]
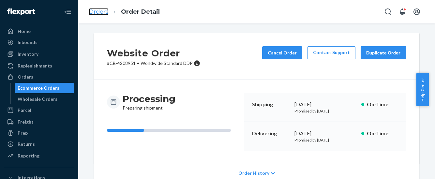
click at [98, 14] on link "Orders" at bounding box center [99, 11] width 20 height 7
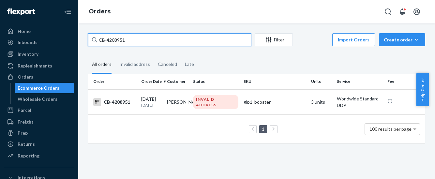
drag, startPoint x: 127, startPoint y: 43, endPoint x: 81, endPoint y: 47, distance: 46.5
click at [81, 47] on div "CB-4208951 Filter Import Orders Create order Ecommerce order Removal order All …" at bounding box center [256, 100] width 357 height 155
paste input "BIO-2749174"
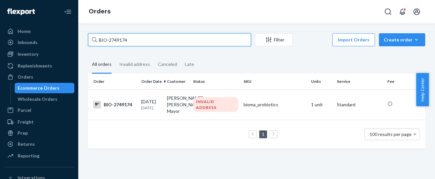
type input "BIO-2749174"
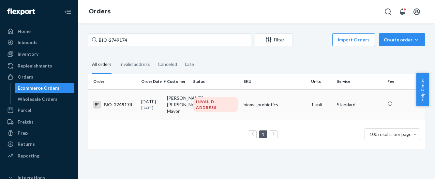
click at [124, 104] on div "BIO-2749174" at bounding box center [114, 105] width 43 height 8
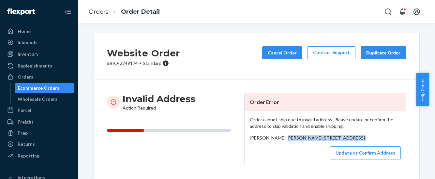
drag, startPoint x: 248, startPoint y: 146, endPoint x: 272, endPoint y: 165, distance: 30.2
click at [272, 165] on div "Order cannot ship due to invalid address. Please update or confirm the address …" at bounding box center [324, 137] width 161 height 53
click at [98, 8] on link "Orders" at bounding box center [99, 11] width 20 height 7
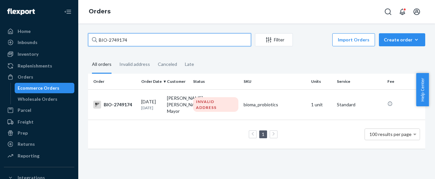
drag, startPoint x: 133, startPoint y: 40, endPoint x: 75, endPoint y: 48, distance: 58.9
click at [75, 48] on div "Home Inbounds Shipping Plans Problems Inventory Products Branded Packaging Repl…" at bounding box center [217, 89] width 435 height 179
paste input "870"
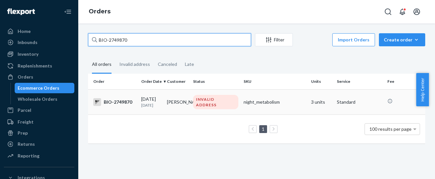
type input "BIO-2749870"
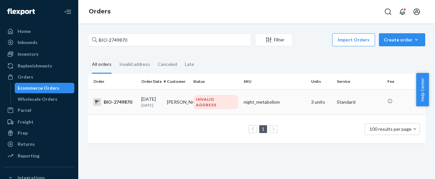
click at [123, 102] on div "BIO-2749870" at bounding box center [114, 102] width 43 height 8
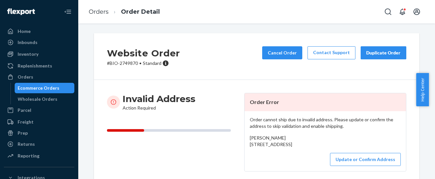
drag, startPoint x: 245, startPoint y: 145, endPoint x: 283, endPoint y: 158, distance: 40.3
click at [283, 158] on div "Order cannot ship due to invalid address. Please update or confirm the address …" at bounding box center [324, 141] width 161 height 60
click at [278, 140] on div "Lori Mouser Unit 103, Waterford, MI 48327 US" at bounding box center [325, 141] width 151 height 13
drag, startPoint x: 262, startPoint y: 137, endPoint x: 243, endPoint y: 137, distance: 18.2
click at [244, 137] on div "Order cannot ship due to invalid address. Please update or confirm the address …" at bounding box center [324, 141] width 161 height 60
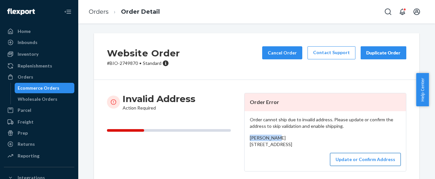
click at [342, 166] on button "Update or Confirm Address" at bounding box center [365, 159] width 71 height 13
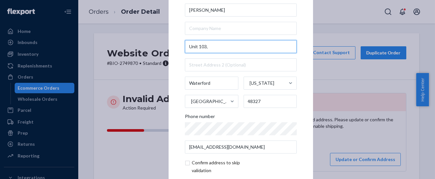
drag, startPoint x: 213, startPoint y: 49, endPoint x: 172, endPoint y: 49, distance: 40.4
click at [172, 49] on div "× Update Address Lori Mouser Unit 103, Waterford Michigan United States 48327 P…" at bounding box center [240, 89] width 144 height 246
paste input "5291 Highland Rd Unit 103"
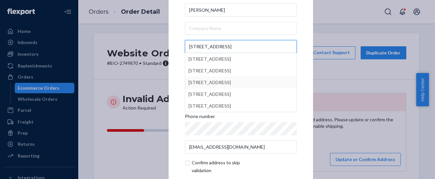
type input "5291 Highland Rd Unit 103"
click at [300, 98] on div "× Update Address Lori Mouser 5291 Highland Rd Unit 103 5291 Highland Rd unit 10…" at bounding box center [240, 89] width 144 height 246
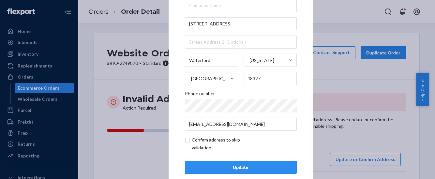
scroll to position [34, 0]
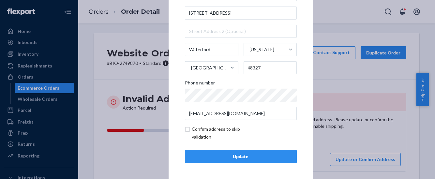
click at [229, 153] on div "Update" at bounding box center [240, 156] width 101 height 7
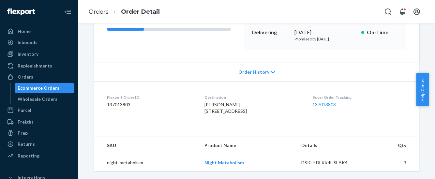
scroll to position [0, 0]
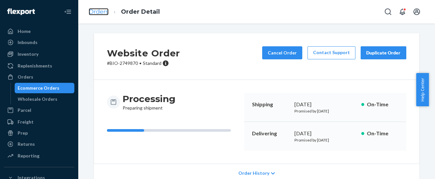
click at [97, 12] on link "Orders" at bounding box center [99, 11] width 20 height 7
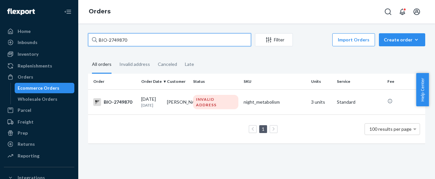
drag, startPoint x: 140, startPoint y: 41, endPoint x: 78, endPoint y: 46, distance: 63.1
click at [78, 46] on div "Home Inbounds Shipping Plans Problems Inventory Products Branded Packaging Repl…" at bounding box center [217, 89] width 435 height 179
paste input "57313"
type input "BIO-2757313"
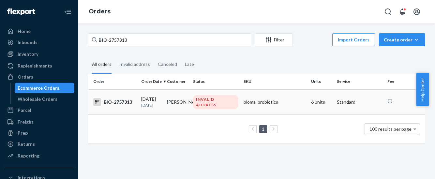
click at [121, 103] on div "BIO-2757313" at bounding box center [114, 102] width 43 height 8
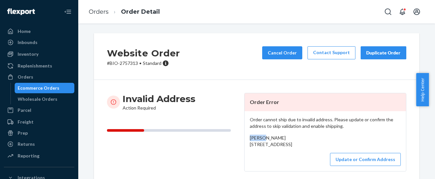
drag, startPoint x: 263, startPoint y: 137, endPoint x: 242, endPoint y: 140, distance: 21.1
click at [244, 140] on div "Order cannot ship due to invalid address. Please update or confirm the address …" at bounding box center [324, 141] width 161 height 60
drag, startPoint x: 134, startPoint y: 62, endPoint x: 98, endPoint y: 61, distance: 35.9
click at [98, 61] on div "Website Order # BIO-2757313 • Standard Cancel Order Contact Support Duplicate O…" at bounding box center [256, 56] width 325 height 47
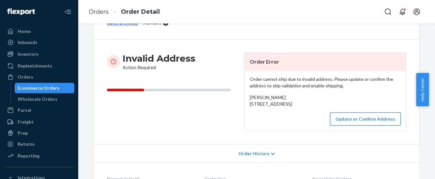
click at [346, 125] on button "Update or Confirm Address" at bounding box center [365, 118] width 71 height 13
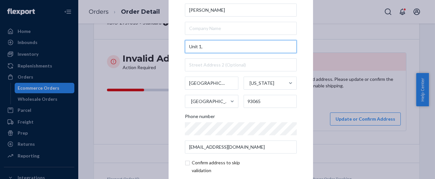
drag, startPoint x: 202, startPoint y: 47, endPoint x: 172, endPoint y: 49, distance: 29.4
click at [172, 49] on div "× Update Address Wei Lu Unit 1, Simi Valley California United States 93065 Phon…" at bounding box center [240, 89] width 144 height 246
paste input "249 Morro Way Unit 1"
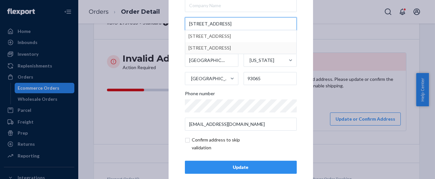
scroll to position [34, 0]
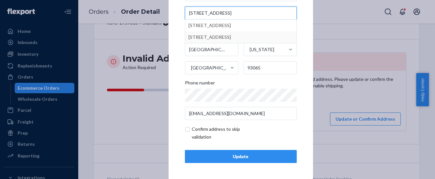
type input "249 Morro Way Unit 1"
click at [250, 155] on div "Update" at bounding box center [240, 156] width 101 height 7
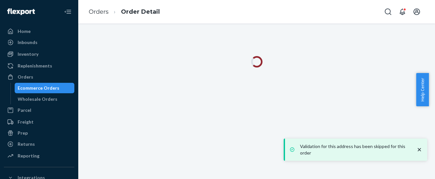
scroll to position [0, 0]
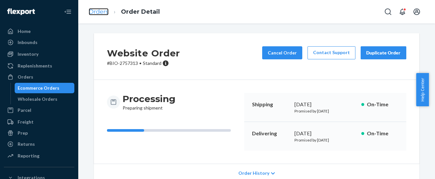
click at [97, 13] on link "Orders" at bounding box center [99, 11] width 20 height 7
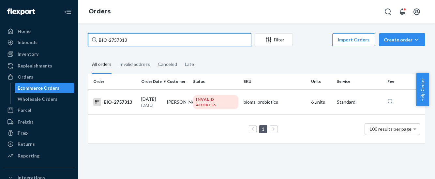
drag, startPoint x: 134, startPoint y: 42, endPoint x: 69, endPoint y: 51, distance: 65.2
click at [69, 51] on div "Home Inbounds Shipping Plans Problems Inventory Products Branded Packaging Repl…" at bounding box center [217, 89] width 435 height 179
paste input "CB-4209308"
type input "CB-4209308"
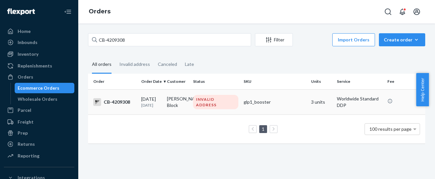
click at [118, 103] on div "CB-4209308" at bounding box center [114, 102] width 43 height 8
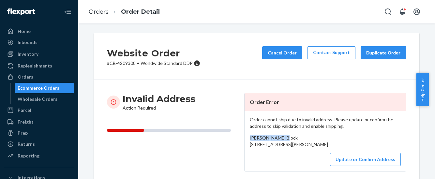
drag, startPoint x: 284, startPoint y: 138, endPoint x: 239, endPoint y: 139, distance: 44.6
click at [239, 139] on div "Invalid Address Action Required Order Error Order cannot ship due to invalid ad…" at bounding box center [256, 132] width 299 height 79
click at [285, 148] on div "Kimberley Block 116 South Rd Leroy, SK S0K 2P0 CA" at bounding box center [325, 141] width 151 height 13
drag, startPoint x: 246, startPoint y: 145, endPoint x: 282, endPoint y: 160, distance: 39.2
click at [282, 160] on div "Order cannot ship due to invalid address. Please update or confirm the address …" at bounding box center [324, 141] width 161 height 60
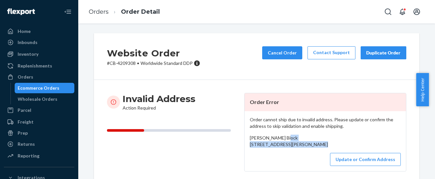
click at [295, 148] on div "Kimberley Block 116 South Rd Leroy, SK S0K 2P0 CA" at bounding box center [325, 141] width 151 height 13
click at [277, 136] on span "Kimberley Block 116 South Rd Leroy, SK S0K 2P0 CA" at bounding box center [289, 141] width 78 height 12
drag, startPoint x: 281, startPoint y: 137, endPoint x: 247, endPoint y: 140, distance: 34.1
click at [250, 140] on div "Kimberley Block 116 South Rd Leroy, SK S0K 2P0 CA" at bounding box center [325, 141] width 151 height 13
click at [133, 63] on p "# CB-4209308 • Worldwide Standard DDP" at bounding box center [153, 63] width 93 height 7
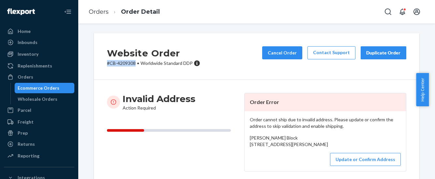
drag, startPoint x: 133, startPoint y: 63, endPoint x: 98, endPoint y: 63, distance: 34.9
click at [98, 63] on div "Website Order # CB-4209308 • Worldwide Standard DDP Cancel Order Contact Suppor…" at bounding box center [256, 56] width 325 height 47
click at [355, 166] on button "Update or Confirm Address" at bounding box center [365, 159] width 71 height 13
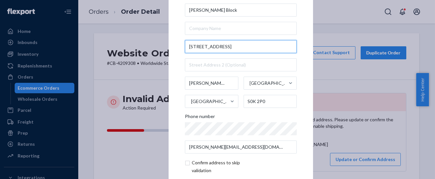
drag, startPoint x: 220, startPoint y: 50, endPoint x: 166, endPoint y: 50, distance: 54.4
click at [168, 50] on div "× Update Address Kimberley Block 116 South Rd Leroy Saskatchewan Canada S0K 2P0…" at bounding box center [240, 89] width 144 height 246
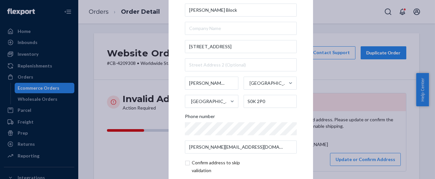
click at [168, 50] on div "× Update Address Kimberley Block 116 South Rd Leroy Saskatchewan Canada S0K 2P0…" at bounding box center [240, 89] width 144 height 246
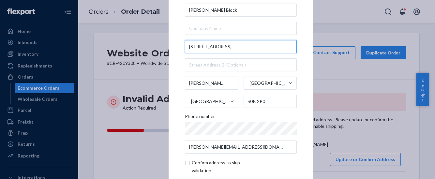
click at [222, 47] on input "116 South Rd" at bounding box center [241, 46] width 112 height 13
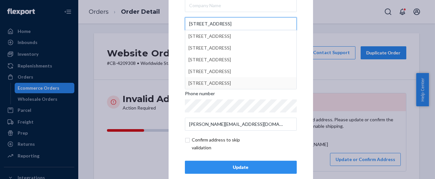
scroll to position [34, 0]
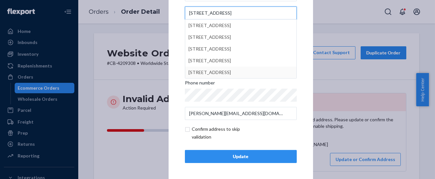
type input "116 South Road"
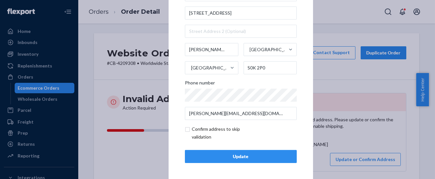
click at [232, 161] on button "Update" at bounding box center [241, 156] width 112 height 13
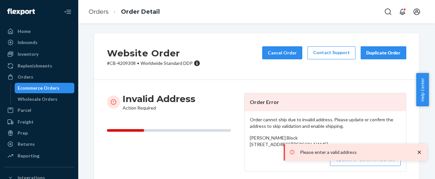
click at [418, 152] on icon "close toast" at bounding box center [419, 152] width 7 height 7
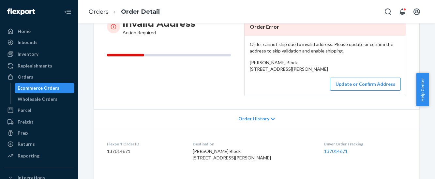
scroll to position [81, 0]
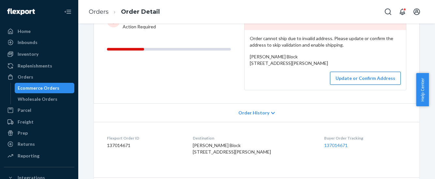
click at [365, 85] on button "Update or Confirm Address" at bounding box center [365, 78] width 71 height 13
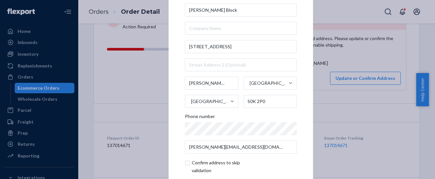
scroll to position [34, 0]
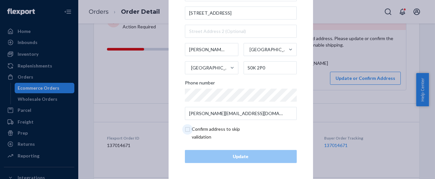
click at [187, 125] on input "checkbox" at bounding box center [223, 133] width 76 height 16
checkbox input "true"
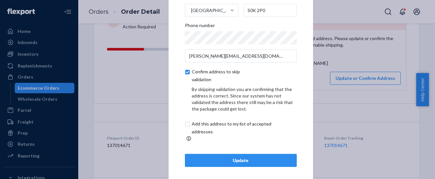
scroll to position [61, 0]
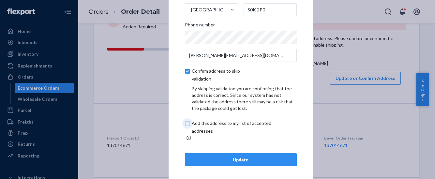
click at [185, 125] on input "checkbox" at bounding box center [239, 127] width 109 height 16
checkbox input "true"
click at [245, 158] on div "Update" at bounding box center [240, 159] width 101 height 7
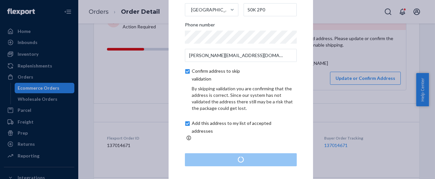
scroll to position [0, 0]
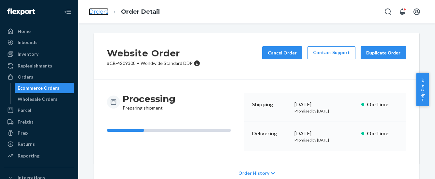
click at [97, 10] on link "Orders" at bounding box center [99, 11] width 20 height 7
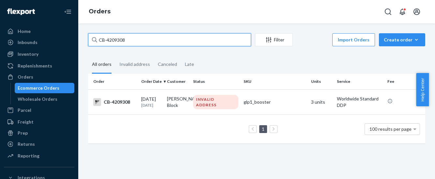
drag, startPoint x: 132, startPoint y: 42, endPoint x: 91, endPoint y: 42, distance: 41.1
click at [91, 42] on input "CB-4209308" at bounding box center [169, 39] width 163 height 13
paste input "BIO-2757352"
type input "BIO-2757352"
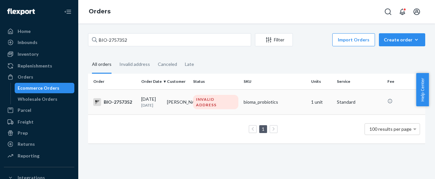
click at [122, 103] on div "BIO-2757352" at bounding box center [114, 102] width 43 height 8
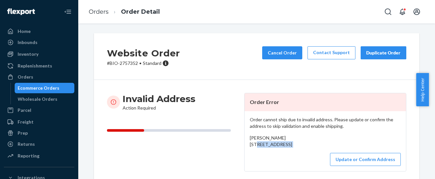
drag, startPoint x: 245, startPoint y: 144, endPoint x: 297, endPoint y: 161, distance: 54.0
click at [297, 161] on div "Order cannot ship due to invalid address. Please update or confirm the address …" at bounding box center [324, 141] width 161 height 60
click at [287, 130] on div "Order cannot ship due to invalid address. Please update or confirm the address …" at bounding box center [324, 141] width 161 height 60
drag, startPoint x: 287, startPoint y: 139, endPoint x: 239, endPoint y: 135, distance: 48.0
click at [239, 135] on div "Invalid Address Action Required Order Error Order cannot ship due to invalid ad…" at bounding box center [256, 132] width 299 height 79
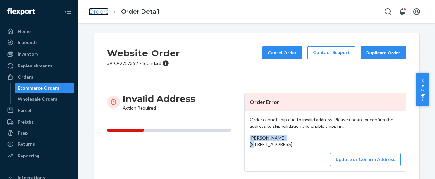
click at [99, 11] on link "Orders" at bounding box center [99, 11] width 20 height 7
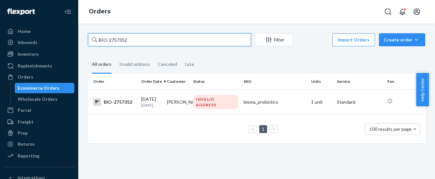
drag, startPoint x: 138, startPoint y: 40, endPoint x: 86, endPoint y: 40, distance: 51.8
click at [86, 40] on div "BIO-2757352 Filter Import Orders Create order Ecommerce order Removal order All…" at bounding box center [256, 91] width 347 height 117
paste input "CB-4209327"
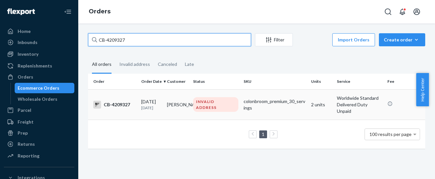
type input "CB-4209327"
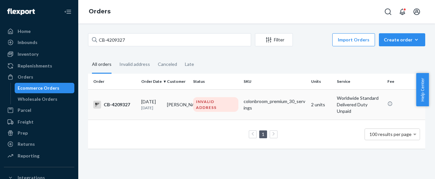
click at [116, 103] on div "CB-4209327" at bounding box center [114, 105] width 43 height 8
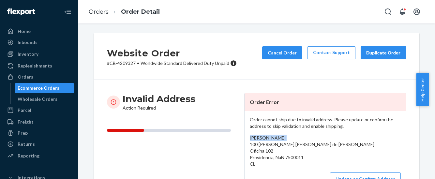
drag, startPoint x: 244, startPoint y: 139, endPoint x: 278, endPoint y: 137, distance: 33.6
click at [278, 137] on div "Order cannot ship due to invalid address. Please update or confirm the address …" at bounding box center [324, 151] width 161 height 80
click at [99, 8] on link "Orders" at bounding box center [99, 11] width 20 height 7
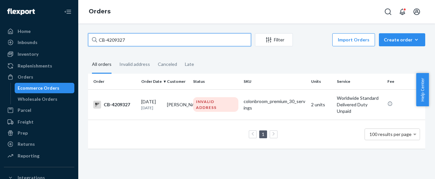
drag, startPoint x: 130, startPoint y: 39, endPoint x: 76, endPoint y: 44, distance: 54.3
click at [76, 44] on div "Home Inbounds Shipping Plans Problems Inventory Products Branded Packaging Repl…" at bounding box center [217, 89] width 435 height 179
paste input "BIO-2757609"
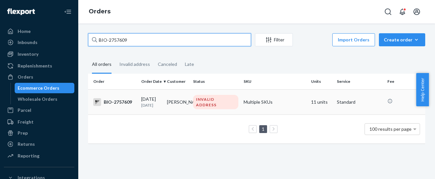
type input "BIO-2757609"
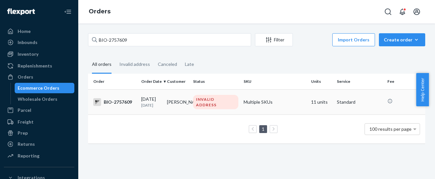
click at [120, 102] on div "BIO-2757609" at bounding box center [114, 102] width 43 height 8
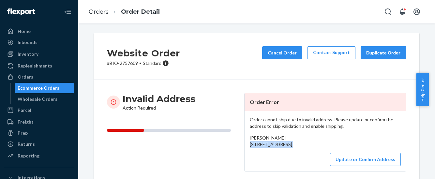
drag, startPoint x: 246, startPoint y: 144, endPoint x: 291, endPoint y: 161, distance: 48.6
click at [291, 161] on div "Order cannot ship due to invalid address. Please update or confirm the address …" at bounding box center [324, 141] width 161 height 60
click at [278, 135] on div "Cynthia Crisp 276 N Camino Real , OCEANSIDE, CA 92058 US" at bounding box center [325, 141] width 151 height 13
drag, startPoint x: 282, startPoint y: 138, endPoint x: 241, endPoint y: 135, distance: 41.5
click at [244, 135] on article "Order Error Order cannot ship due to invalid address. Please update or confirm …" at bounding box center [325, 132] width 162 height 79
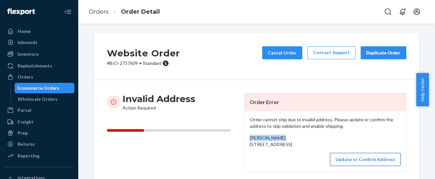
click at [368, 166] on button "Update or Confirm Address" at bounding box center [365, 159] width 71 height 13
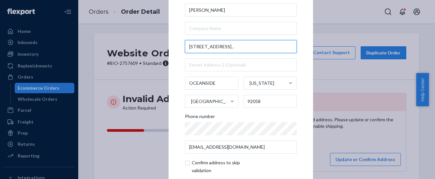
click at [229, 49] on input "276 N Camino Real ," at bounding box center [241, 46] width 112 height 13
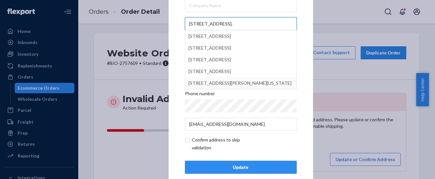
scroll to position [34, 0]
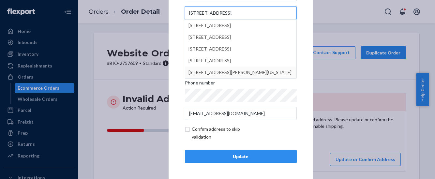
type input "276 N Camino Real,"
click at [241, 159] on div "Update" at bounding box center [240, 156] width 101 height 7
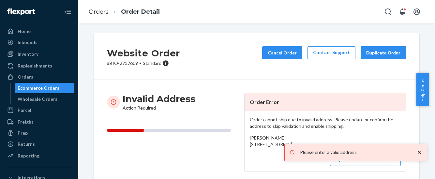
click at [422, 153] on icon "close toast" at bounding box center [419, 152] width 7 height 7
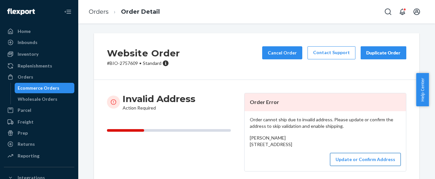
click at [356, 166] on button "Update or Confirm Address" at bounding box center [365, 159] width 71 height 13
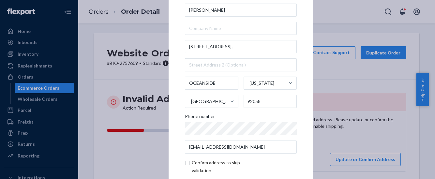
click at [185, 163] on input "checkbox" at bounding box center [223, 167] width 76 height 16
checkbox input "true"
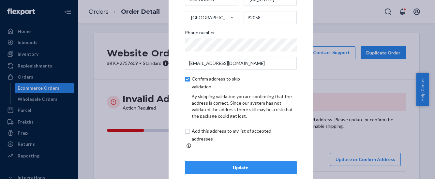
scroll to position [61, 0]
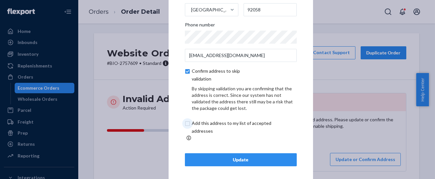
click at [185, 127] on input "checkbox" at bounding box center [239, 127] width 109 height 16
checkbox input "true"
click at [231, 161] on button "Update" at bounding box center [241, 159] width 112 height 13
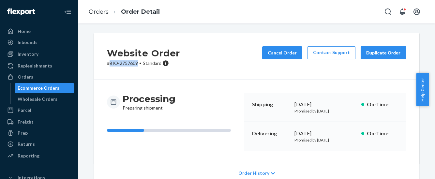
drag, startPoint x: 107, startPoint y: 65, endPoint x: 136, endPoint y: 64, distance: 29.0
click at [136, 64] on p "# BIO-2757609 • Standard" at bounding box center [143, 63] width 73 height 7
click at [95, 11] on link "Orders" at bounding box center [99, 11] width 20 height 7
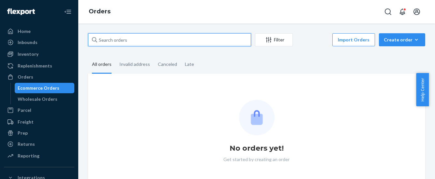
drag, startPoint x: 129, startPoint y: 38, endPoint x: 78, endPoint y: 45, distance: 51.5
click at [78, 45] on div "Home Inbounds Shipping Plans Problems Inventory Products Branded Packaging Repl…" at bounding box center [217, 89] width 435 height 179
paste input "CB-4209618"
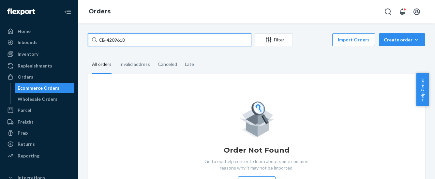
type input "CB-4209618"
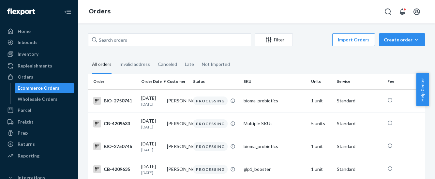
click at [103, 65] on div "All orders" at bounding box center [102, 65] width 20 height 18
click at [88, 56] on input "All orders" at bounding box center [88, 56] width 0 height 0
click at [135, 65] on div "Invalid address" at bounding box center [134, 65] width 31 height 18
click at [115, 56] on input "Invalid address" at bounding box center [115, 56] width 0 height 0
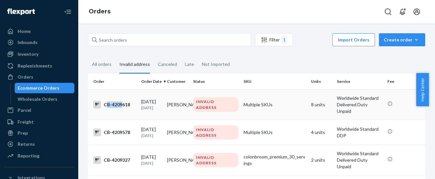
drag, startPoint x: 105, startPoint y: 104, endPoint x: 115, endPoint y: 107, distance: 9.8
click at [115, 107] on div "CB-4209618" at bounding box center [114, 105] width 43 height 8
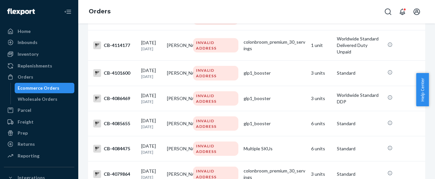
scroll to position [2472, 0]
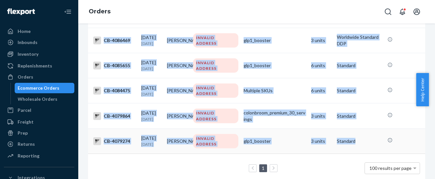
drag, startPoint x: 103, startPoint y: 104, endPoint x: 355, endPoint y: 127, distance: 252.3
copy tbody "CB-4209618 09/20/2025 Today Juan David Alzate INVALID ADDRESS Multiple SKUs 8 u…"
drag, startPoint x: 95, startPoint y: 12, endPoint x: 107, endPoint y: 23, distance: 16.4
click at [95, 12] on link "Orders" at bounding box center [100, 11] width 22 height 7
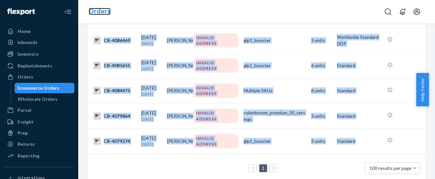
click at [96, 11] on link "Orders" at bounding box center [100, 11] width 22 height 7
click at [26, 33] on div "Home" at bounding box center [24, 31] width 13 height 7
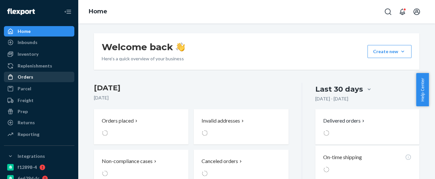
click at [29, 79] on div "Orders" at bounding box center [26, 77] width 16 height 7
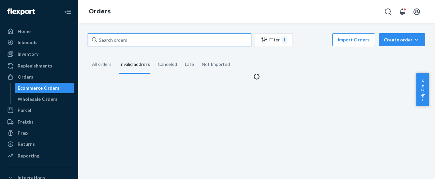
click at [104, 41] on input "text" at bounding box center [169, 39] width 163 height 13
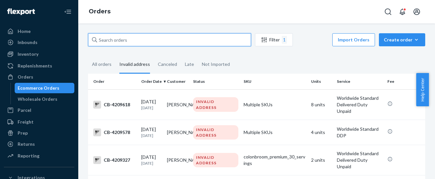
paste input "CB-4209618"
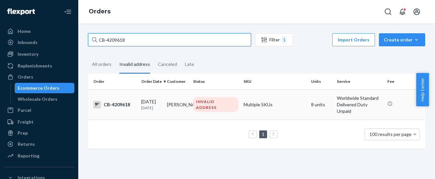
type input "CB-4209618"
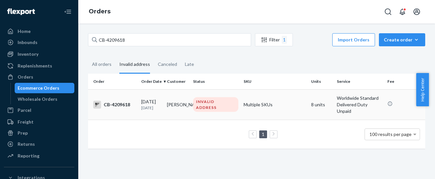
click at [120, 103] on div "CB-4209618" at bounding box center [114, 105] width 43 height 8
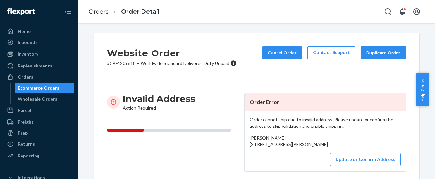
drag, startPoint x: 246, startPoint y: 144, endPoint x: 289, endPoint y: 166, distance: 48.7
click at [289, 166] on div "Order cannot ship due to invalid address. Please update or confirm the address …" at bounding box center [324, 141] width 161 height 60
copy span "12 A Sur 190 Carrera 43A 712 bosques del campestre Medellín, NaN 050021 CO"
click at [327, 140] on div "Juan David Alzate 12 A Sur 190 Carrera 43A 712 bosques del campestre Medellín, …" at bounding box center [325, 141] width 151 height 13
drag, startPoint x: 242, startPoint y: 134, endPoint x: 268, endPoint y: 138, distance: 25.6
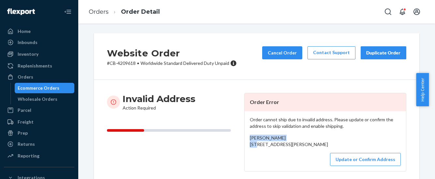
click at [244, 135] on div "Order cannot ship due to invalid address. Please update or confirm the address …" at bounding box center [324, 141] width 161 height 60
copy span "[PERSON_NAME]"
click at [102, 12] on link "Orders" at bounding box center [99, 11] width 20 height 7
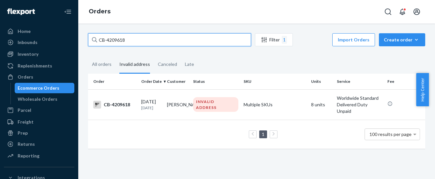
drag, startPoint x: 127, startPoint y: 38, endPoint x: 65, endPoint y: 48, distance: 63.3
click at [65, 48] on div "Home Inbounds Shipping Plans Problems Inventory Products Branded Packaging Repl…" at bounding box center [217, 89] width 435 height 179
paste input "57"
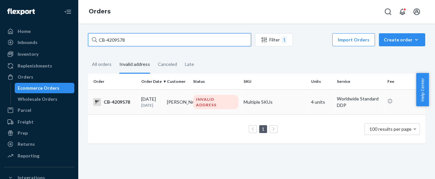
type input "CB-4209578"
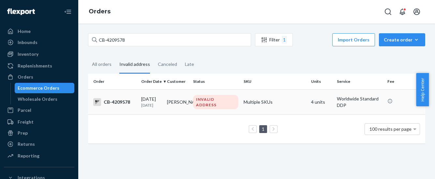
click at [116, 101] on div "CB-4209578" at bounding box center [114, 102] width 43 height 8
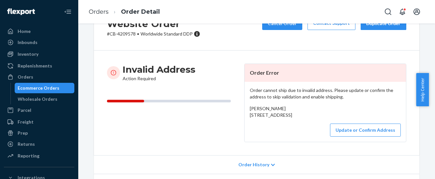
scroll to position [40, 0]
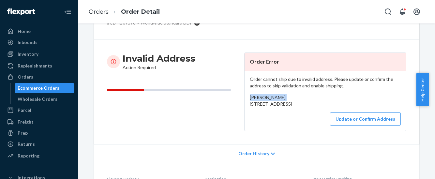
drag, startPoint x: 279, startPoint y: 95, endPoint x: 244, endPoint y: 94, distance: 34.6
click at [244, 94] on div "Order cannot ship due to invalid address. Please update or confirm the address …" at bounding box center [324, 101] width 161 height 60
click at [250, 103] on span "Marilyse Caron 60 Carré des Loyalistes #201 Bromont, QC J2L 0R9 CA" at bounding box center [271, 101] width 42 height 12
drag, startPoint x: 244, startPoint y: 103, endPoint x: 287, endPoint y: 121, distance: 46.4
click at [287, 121] on div "Order cannot ship due to invalid address. Please update or confirm the address …" at bounding box center [324, 101] width 161 height 60
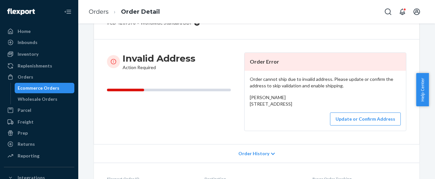
copy span "60 Carré des Loyalistes #201 Bromont, QC J2L 0R9 CA"
click at [339, 107] on div "Marilyse Caron 60 Carré des Loyalistes #201 Bromont, QC J2L 0R9 CA" at bounding box center [325, 100] width 151 height 13
click at [338, 107] on div "Marilyse Caron 60 Carré des Loyalistes #201 Bromont, QC J2L 0R9 CA" at bounding box center [325, 100] width 151 height 13
click at [230, 12] on div "Orders Order Detail" at bounding box center [256, 11] width 357 height 23
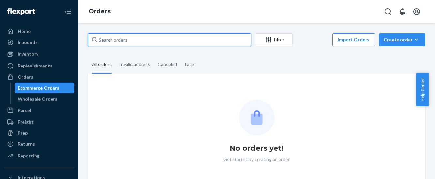
click at [137, 42] on input "text" at bounding box center [169, 39] width 163 height 13
drag, startPoint x: 134, startPoint y: 40, endPoint x: 78, endPoint y: 46, distance: 56.7
click at [79, 45] on div "Filter Import Orders Create order Ecommerce order Removal order All orders Inva…" at bounding box center [256, 100] width 357 height 155
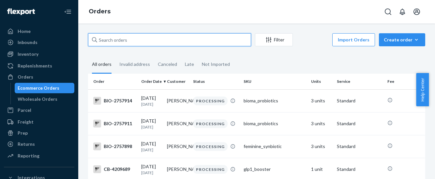
paste input "[PERSON_NAME]"
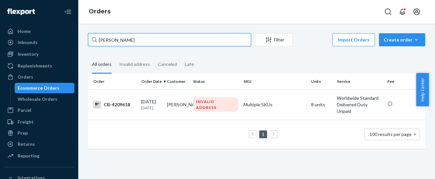
drag, startPoint x: 141, startPoint y: 42, endPoint x: 92, endPoint y: 47, distance: 49.1
click at [92, 47] on div "[PERSON_NAME] Filter Import Orders Create order Ecommerce order Removal order" at bounding box center [256, 40] width 337 height 15
paste input "[PERSON_NAME]"
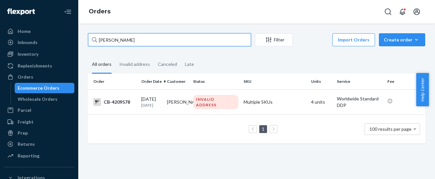
type input "[PERSON_NAME]"
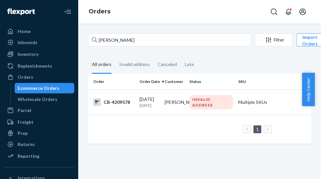
click at [212, 13] on div "Orders" at bounding box center [199, 11] width 243 height 23
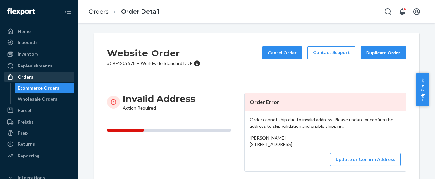
click at [36, 77] on div "Orders" at bounding box center [39, 76] width 69 height 9
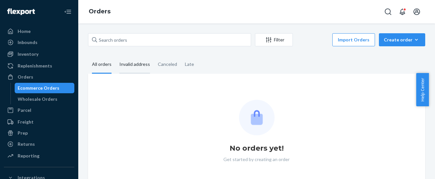
click at [135, 64] on div "Invalid address" at bounding box center [134, 65] width 31 height 18
click at [115, 56] on input "Invalid address" at bounding box center [115, 56] width 0 height 0
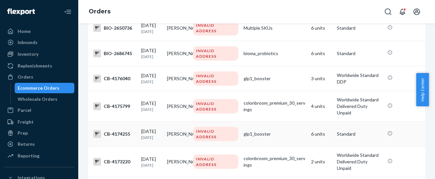
scroll to position [1902, 0]
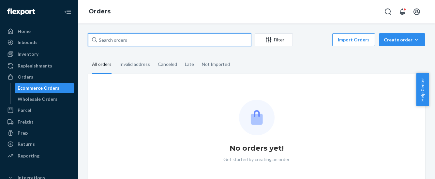
click at [126, 41] on input "text" at bounding box center [169, 39] width 163 height 13
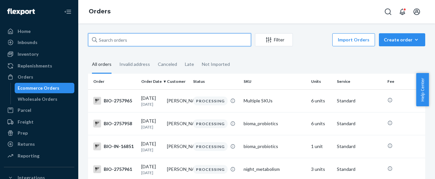
paste input "2523922"
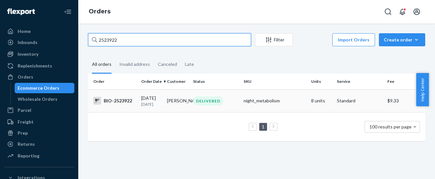
type input "2523922"
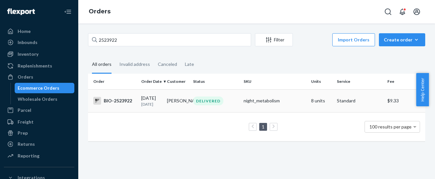
click at [119, 101] on div "BIO-2523922" at bounding box center [114, 101] width 43 height 8
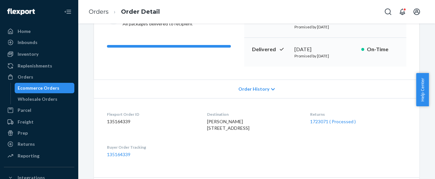
scroll to position [122, 0]
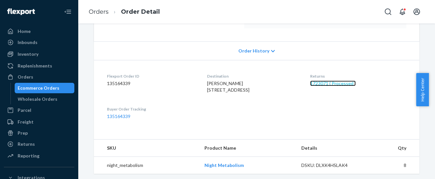
click at [331, 84] on link "1723071 ( Processed )" at bounding box center [333, 83] width 46 height 6
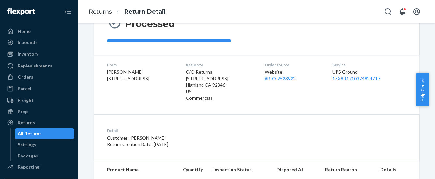
scroll to position [115, 0]
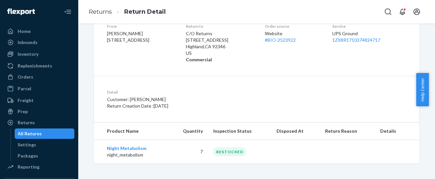
click at [227, 153] on div "RESTOCKED" at bounding box center [229, 151] width 33 height 9
click at [129, 147] on link "Night Metabolism" at bounding box center [126, 148] width 39 height 6
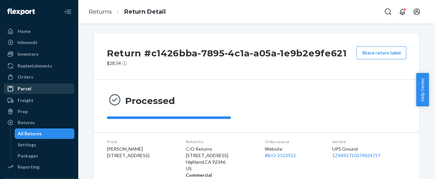
drag, startPoint x: 29, startPoint y: 80, endPoint x: 47, endPoint y: 87, distance: 20.0
click at [29, 80] on div "Orders" at bounding box center [26, 77] width 16 height 7
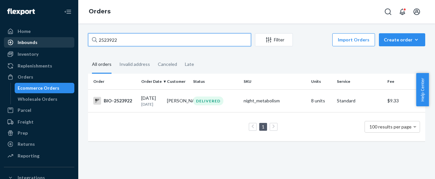
drag, startPoint x: 121, startPoint y: 38, endPoint x: 61, endPoint y: 45, distance: 60.4
click at [61, 45] on div "Home Inbounds Shipping Plans Problems Inventory Products Branded Packaging Repl…" at bounding box center [217, 89] width 435 height 179
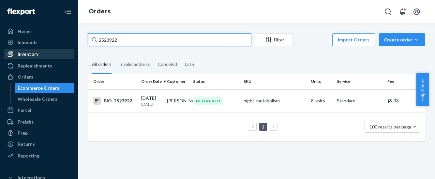
paste input "72959"
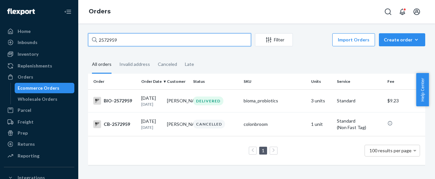
type input "2572959"
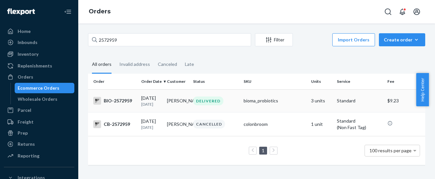
drag, startPoint x: 429, startPoint y: 146, endPoint x: 121, endPoint y: 102, distance: 311.4
click at [121, 102] on div "BIO-2572959" at bounding box center [114, 101] width 43 height 8
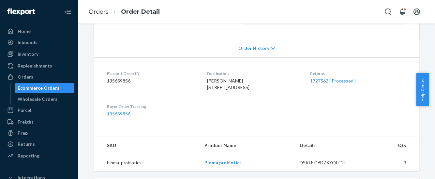
scroll to position [81, 0]
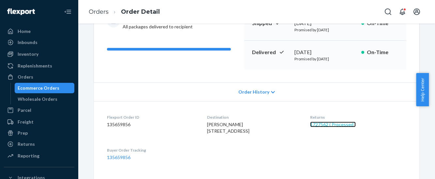
click at [336, 126] on link "1727562 ( Processed )" at bounding box center [333, 125] width 46 height 6
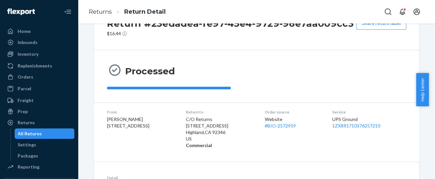
scroll to position [40, 0]
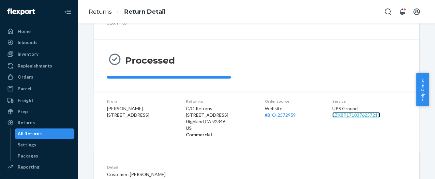
click at [359, 114] on link "1ZX8R1710376257210" at bounding box center [356, 115] width 48 height 6
click at [167, 36] on div "Return #23edadea-fe97-45e4-9729-96e7aa009cc3 $16.44 Share return label" at bounding box center [256, 16] width 325 height 47
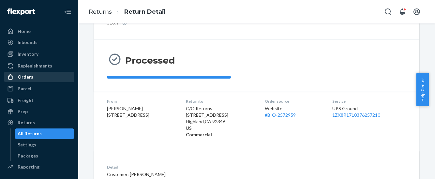
click at [36, 80] on div "Orders" at bounding box center [39, 76] width 69 height 9
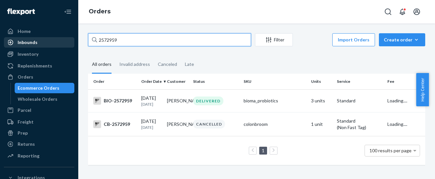
drag, startPoint x: 122, startPoint y: 39, endPoint x: 64, endPoint y: 40, distance: 58.0
click at [64, 40] on div "Home Inbounds Shipping Plans Problems Inventory Products Branded Packaging Repl…" at bounding box center [217, 89] width 435 height 179
paste input "608340"
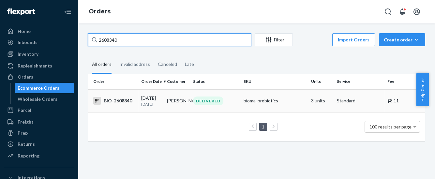
type input "2608340"
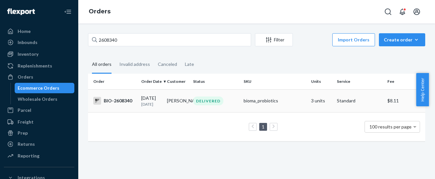
click at [121, 104] on div "BIO-2608340" at bounding box center [114, 101] width 43 height 8
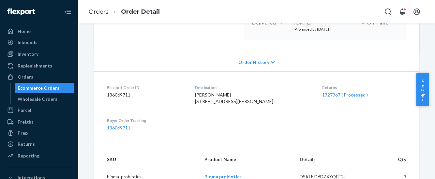
scroll to position [122, 0]
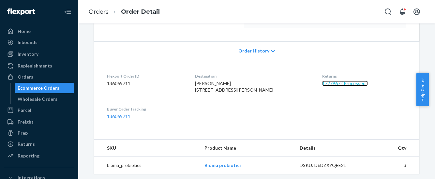
drag, startPoint x: 335, startPoint y: 82, endPoint x: 346, endPoint y: 92, distance: 14.8
click at [335, 82] on link "1727967 ( Processed )" at bounding box center [345, 83] width 46 height 6
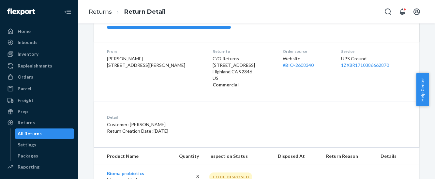
scroll to position [115, 0]
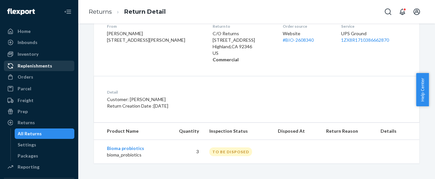
drag, startPoint x: 25, startPoint y: 75, endPoint x: 43, endPoint y: 66, distance: 20.3
click at [25, 75] on div "Orders" at bounding box center [26, 77] width 16 height 7
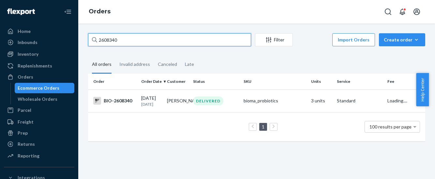
drag, startPoint x: 102, startPoint y: 42, endPoint x: 75, endPoint y: 50, distance: 28.5
click at [75, 50] on div "Home Inbounds Shipping Plans Problems Inventory Products Branded Packaging Repl…" at bounding box center [217, 89] width 435 height 179
paste input "569131"
type input "2569131"
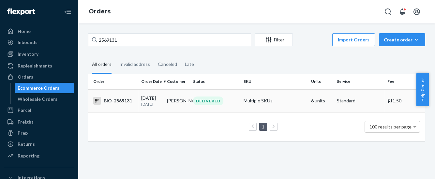
click at [119, 103] on div "BIO-2569131" at bounding box center [114, 101] width 43 height 8
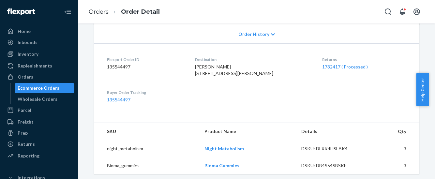
scroll to position [163, 0]
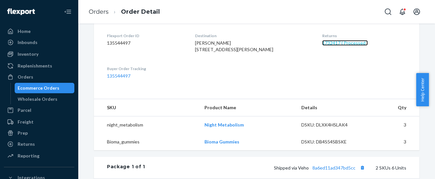
drag, startPoint x: 338, startPoint y: 44, endPoint x: 341, endPoint y: 52, distance: 9.5
click at [338, 44] on link "1732417 ( Processed )" at bounding box center [345, 43] width 46 height 6
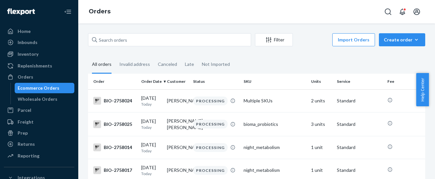
click at [257, 58] on fieldset "All orders Invalid address Canceled Late Not Imported" at bounding box center [256, 65] width 337 height 18
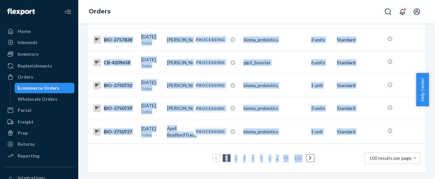
scroll to position [2334, 0]
drag, startPoint x: 102, startPoint y: 101, endPoint x: 352, endPoint y: 126, distance: 250.9
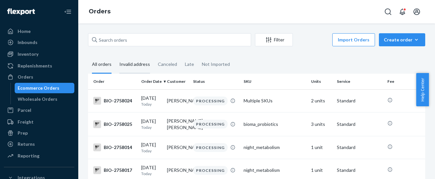
drag, startPoint x: 131, startPoint y: 64, endPoint x: 135, endPoint y: 68, distance: 5.6
click at [131, 64] on div "Invalid address" at bounding box center [134, 65] width 31 height 18
click at [115, 56] on input "Invalid address" at bounding box center [115, 56] width 0 height 0
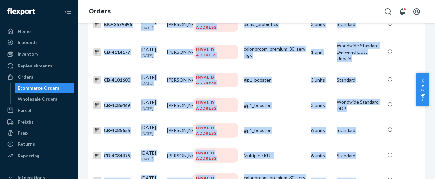
scroll to position [2472, 0]
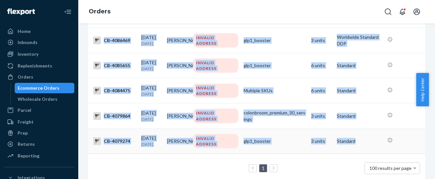
drag, startPoint x: 104, startPoint y: 103, endPoint x: 359, endPoint y: 129, distance: 256.8
copy tbody "CB-4209618 [DATE] [DATE] [PERSON_NAME] INVALID ADDRESS Multiple SKUs 8 units Wo…"
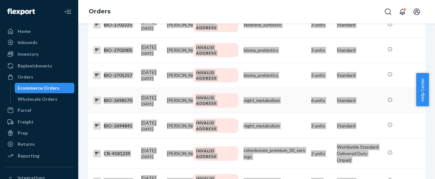
scroll to position [1820, 0]
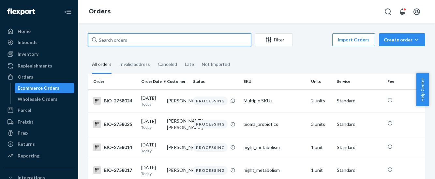
click at [109, 40] on input "text" at bounding box center [169, 39] width 163 height 13
paste input "CB-4209618"
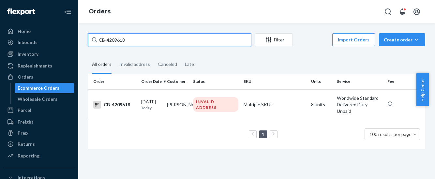
type input "CB-4209618"
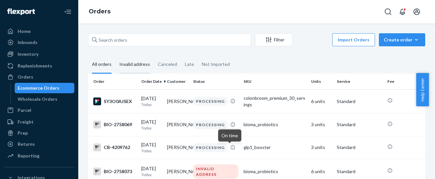
click at [141, 62] on div "Invalid address" at bounding box center [134, 65] width 31 height 18
click at [115, 56] on input "Invalid address" at bounding box center [115, 56] width 0 height 0
